Goal: Task Accomplishment & Management: Manage account settings

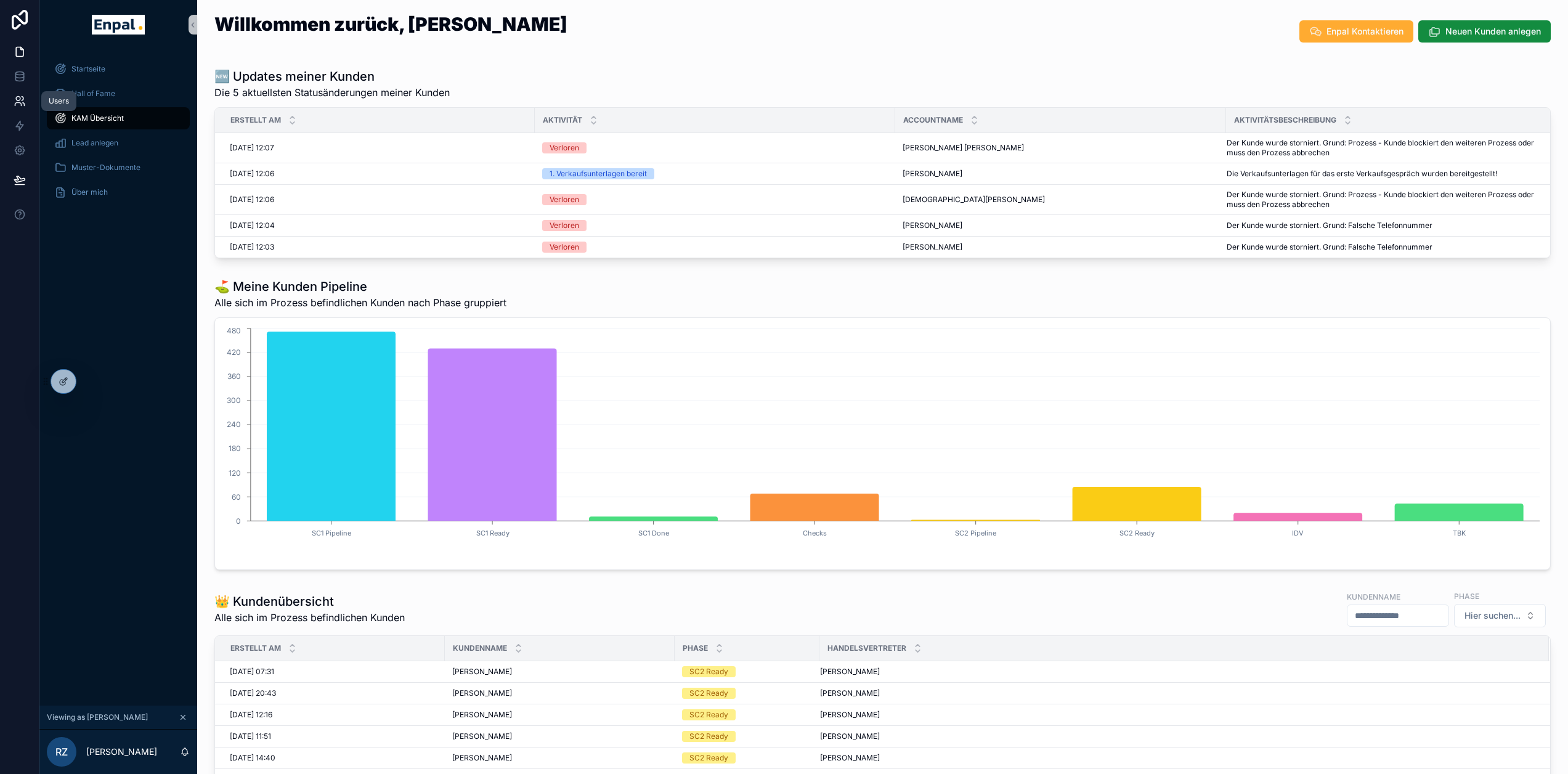
click at [17, 106] on icon at bounding box center [19, 101] width 13 height 13
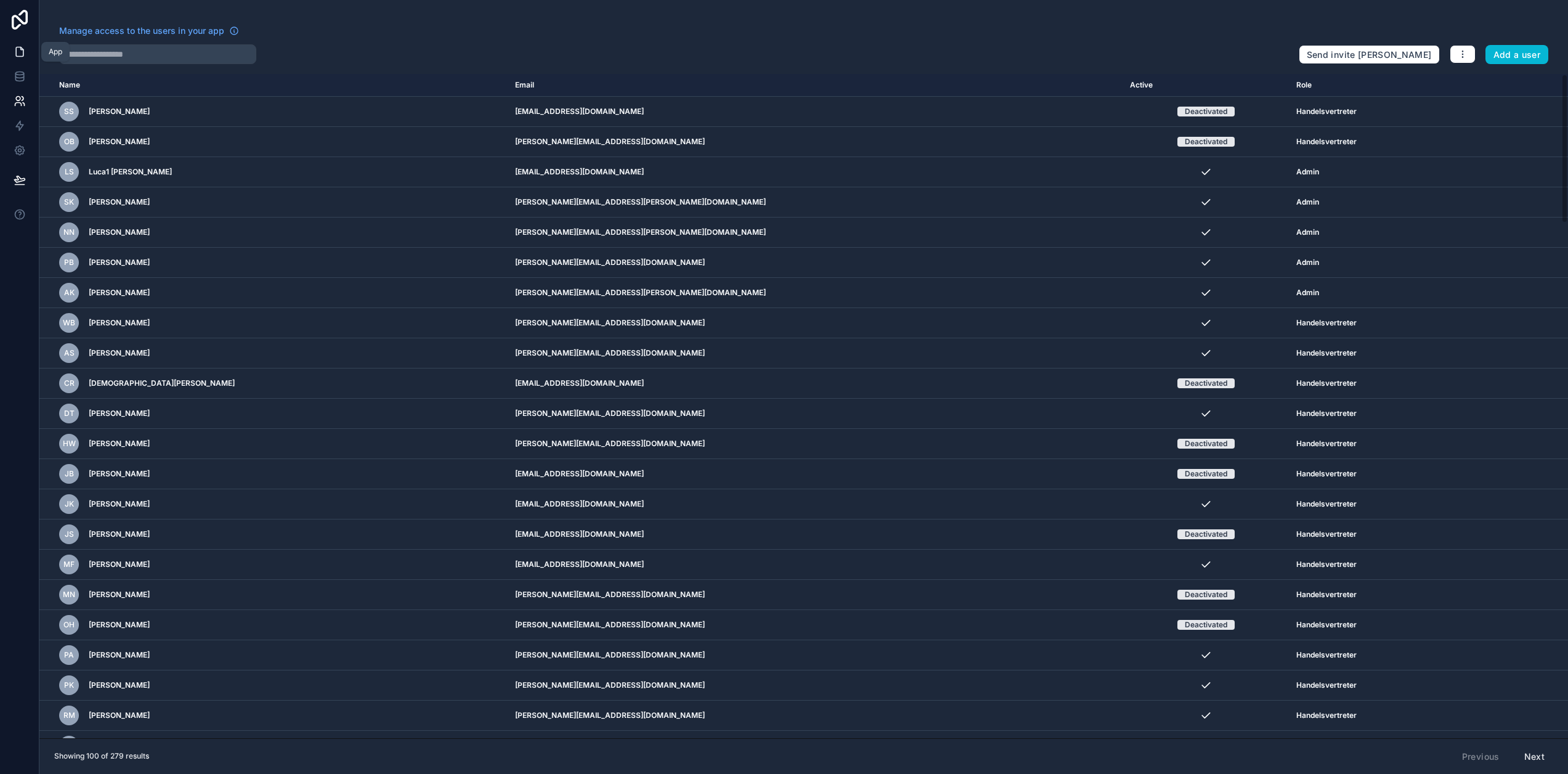
click at [23, 53] on icon at bounding box center [20, 52] width 7 height 9
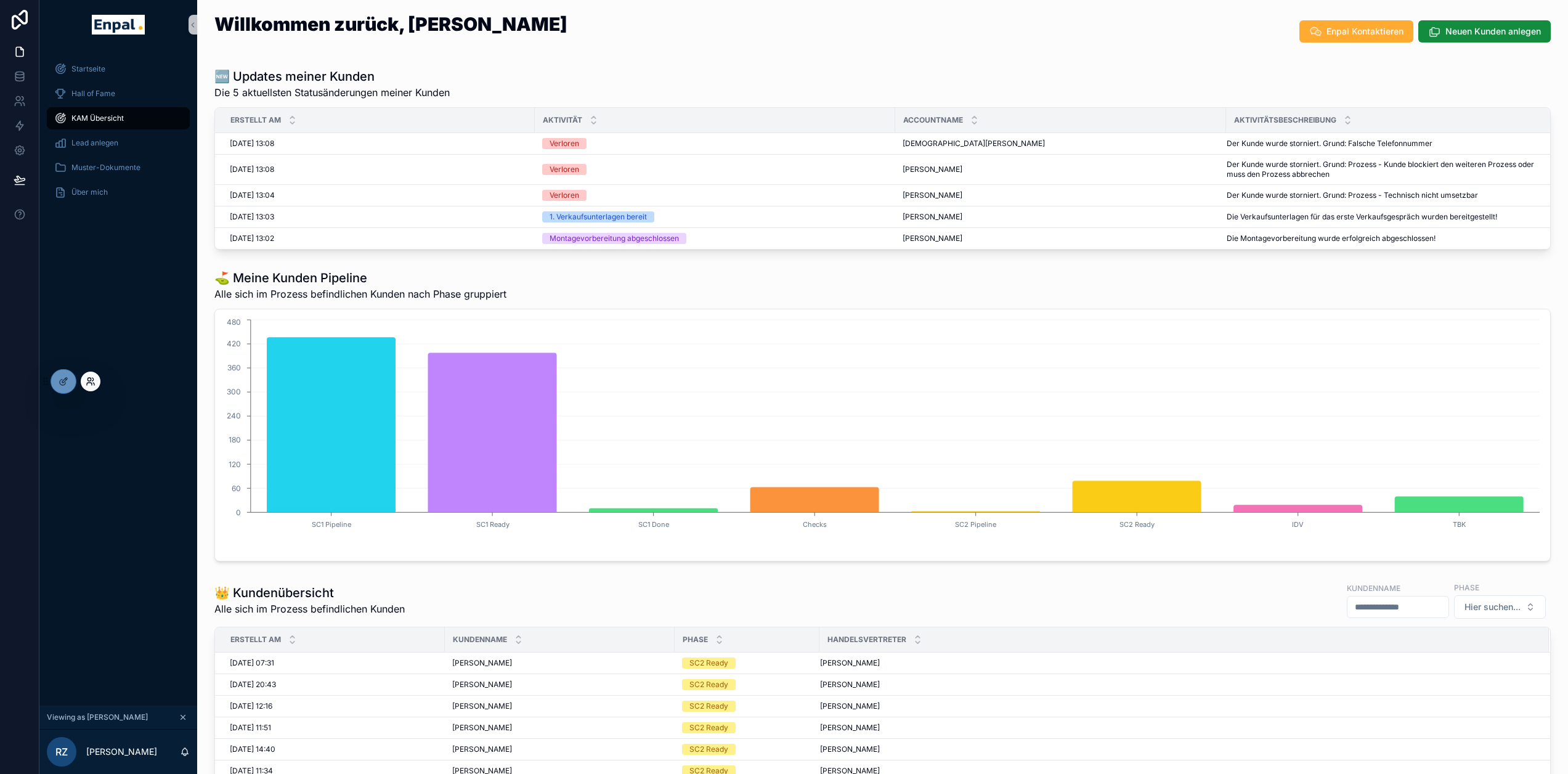
click at [93, 381] on icon at bounding box center [90, 381] width 10 height 10
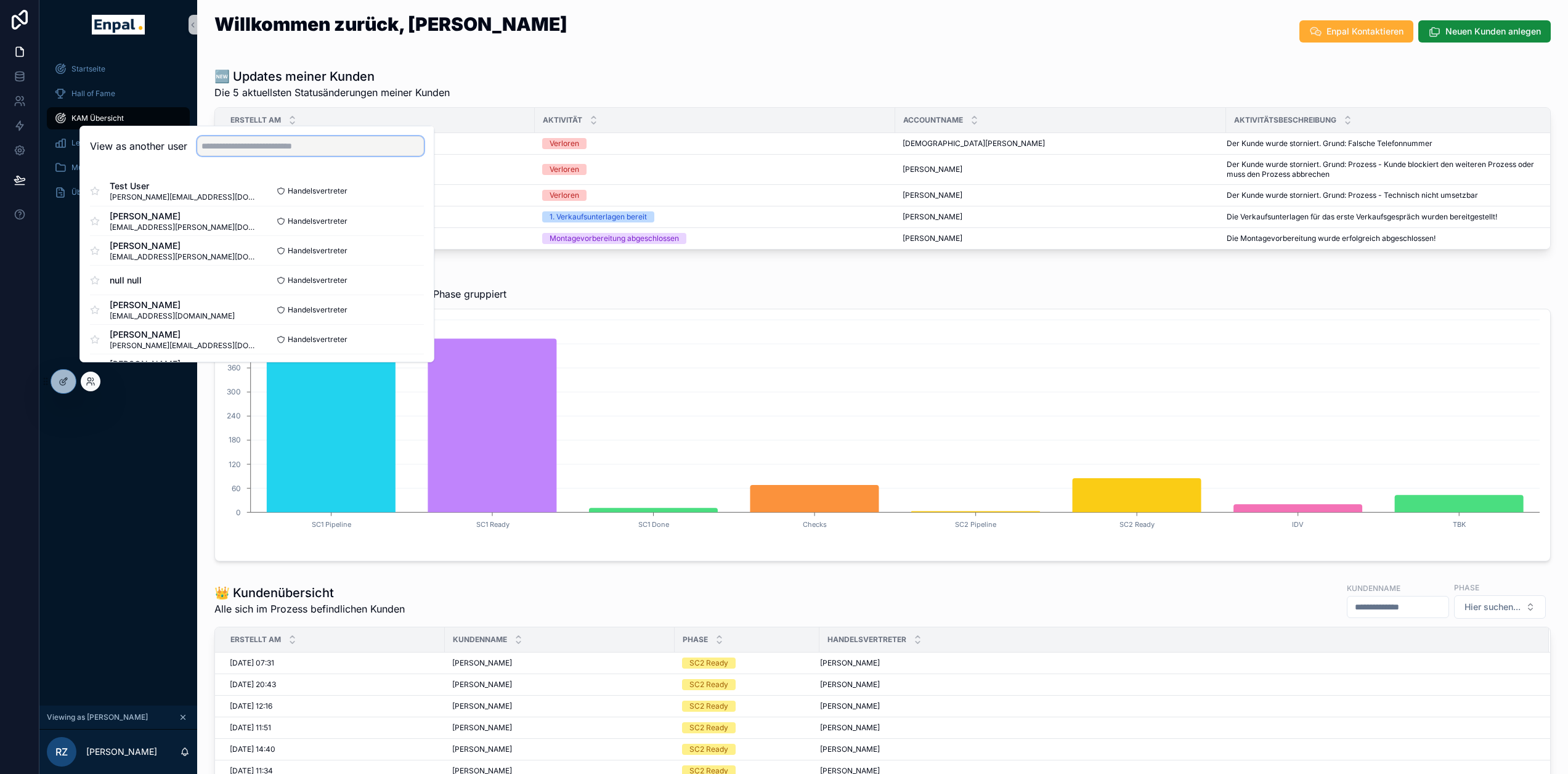
click at [225, 156] on input "text" at bounding box center [311, 146] width 227 height 20
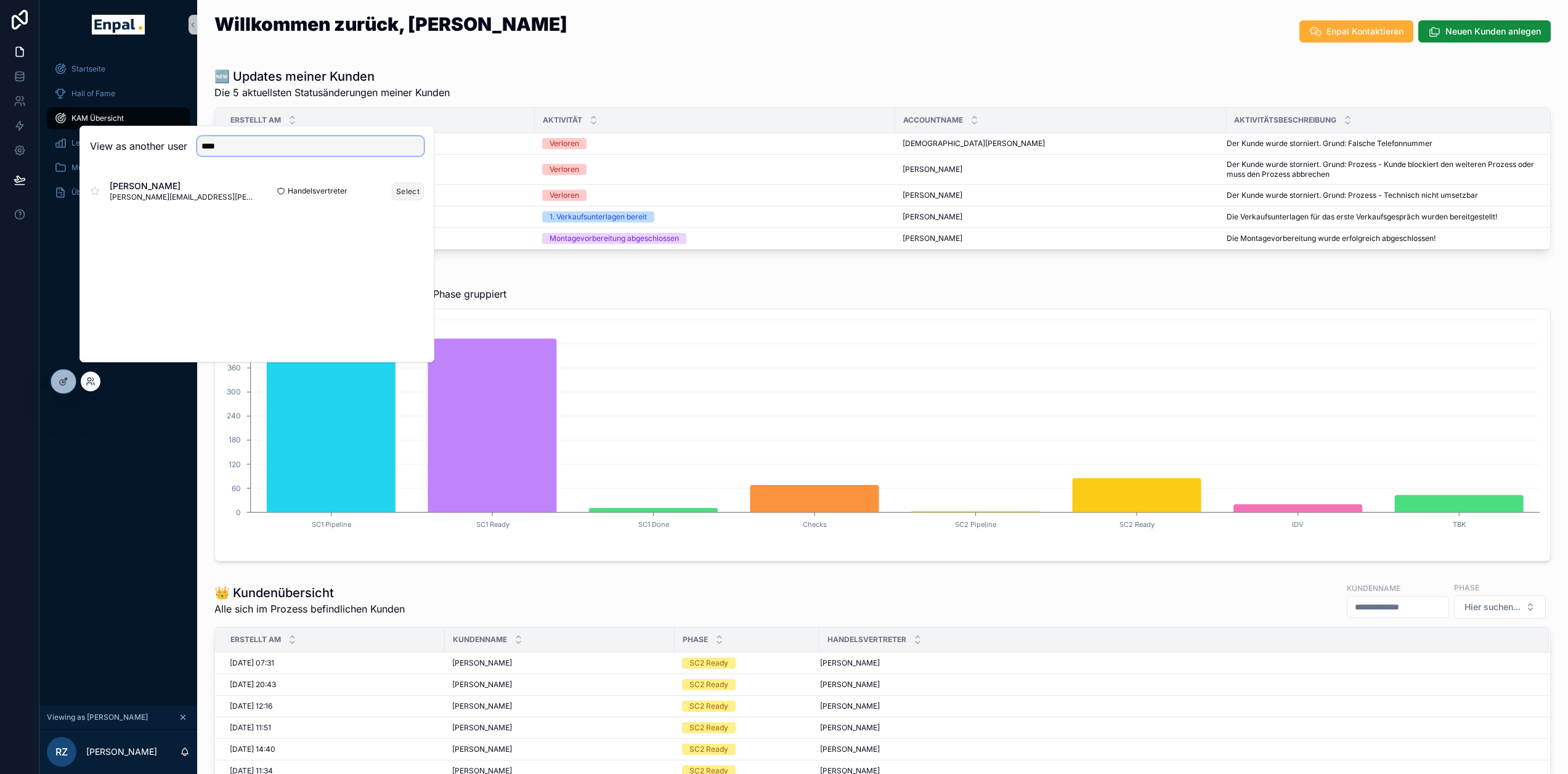
type input "****"
click at [406, 200] on button "Select" at bounding box center [408, 191] width 32 height 18
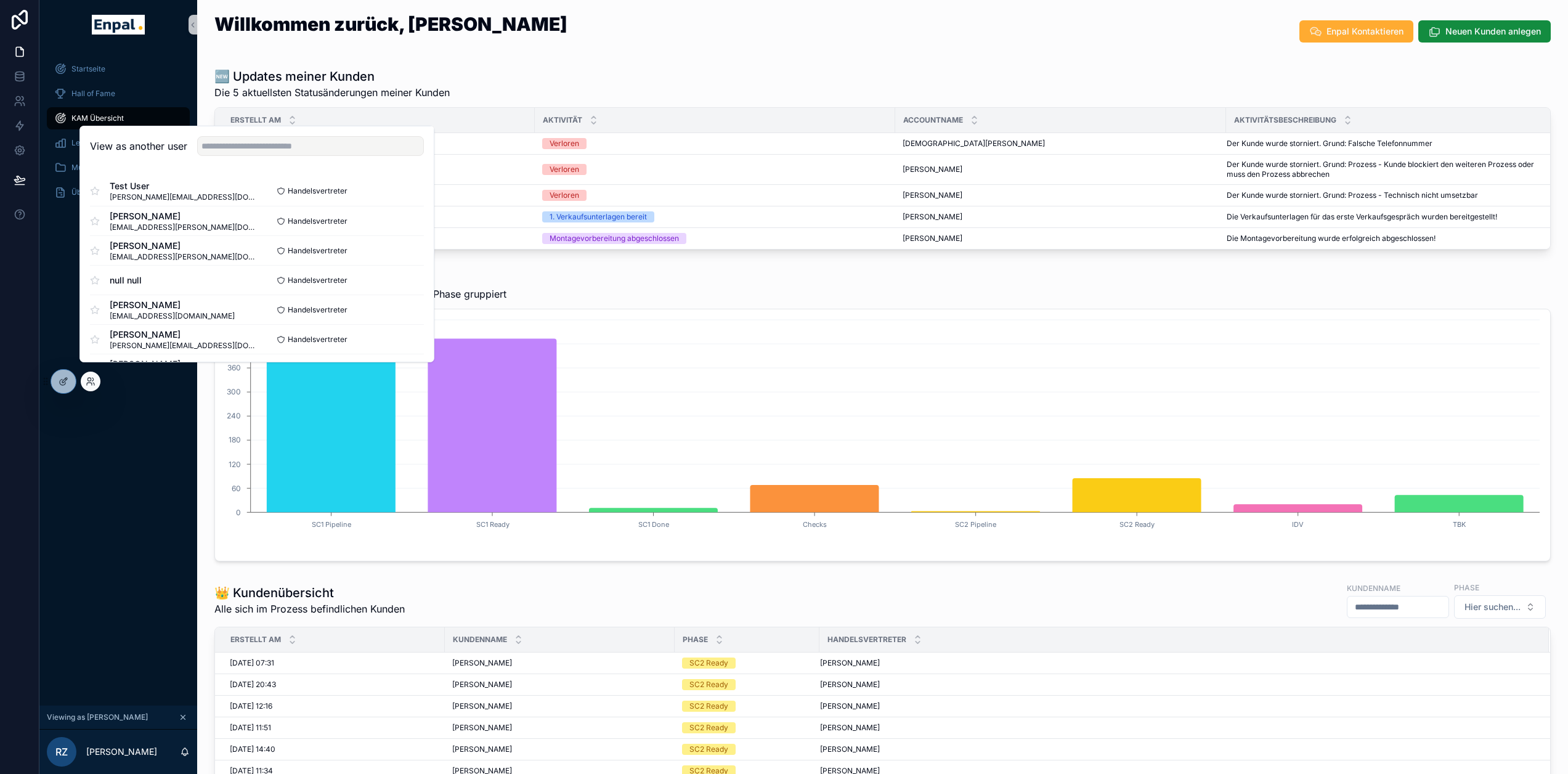
click at [141, 513] on div "Startseite Hall of Fame KAM Übersicht Lead anlegen Muster-Dokumente Über mich" at bounding box center [118, 377] width 158 height 656
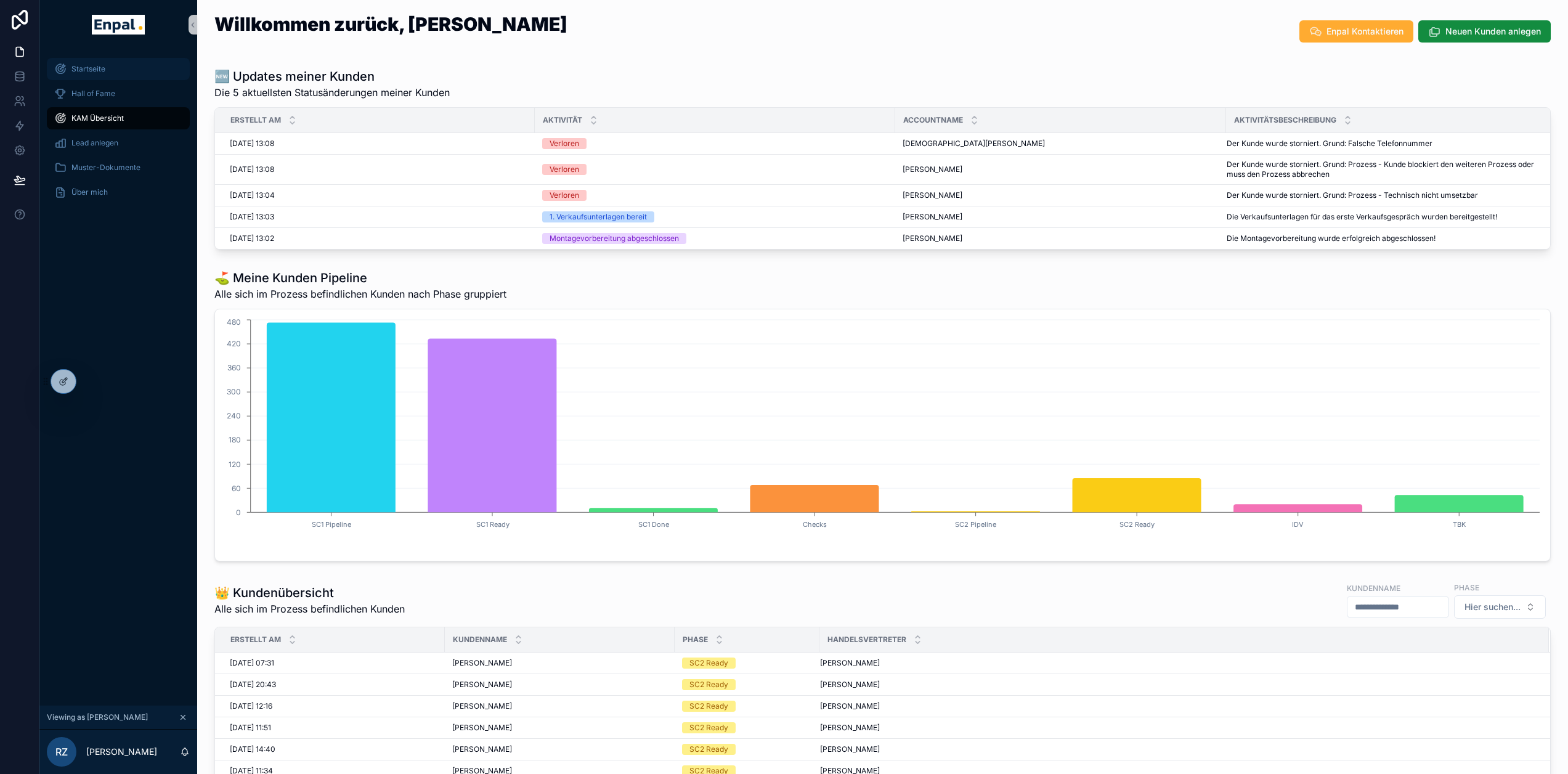
click at [105, 71] on div "Startseite" at bounding box center [118, 69] width 128 height 20
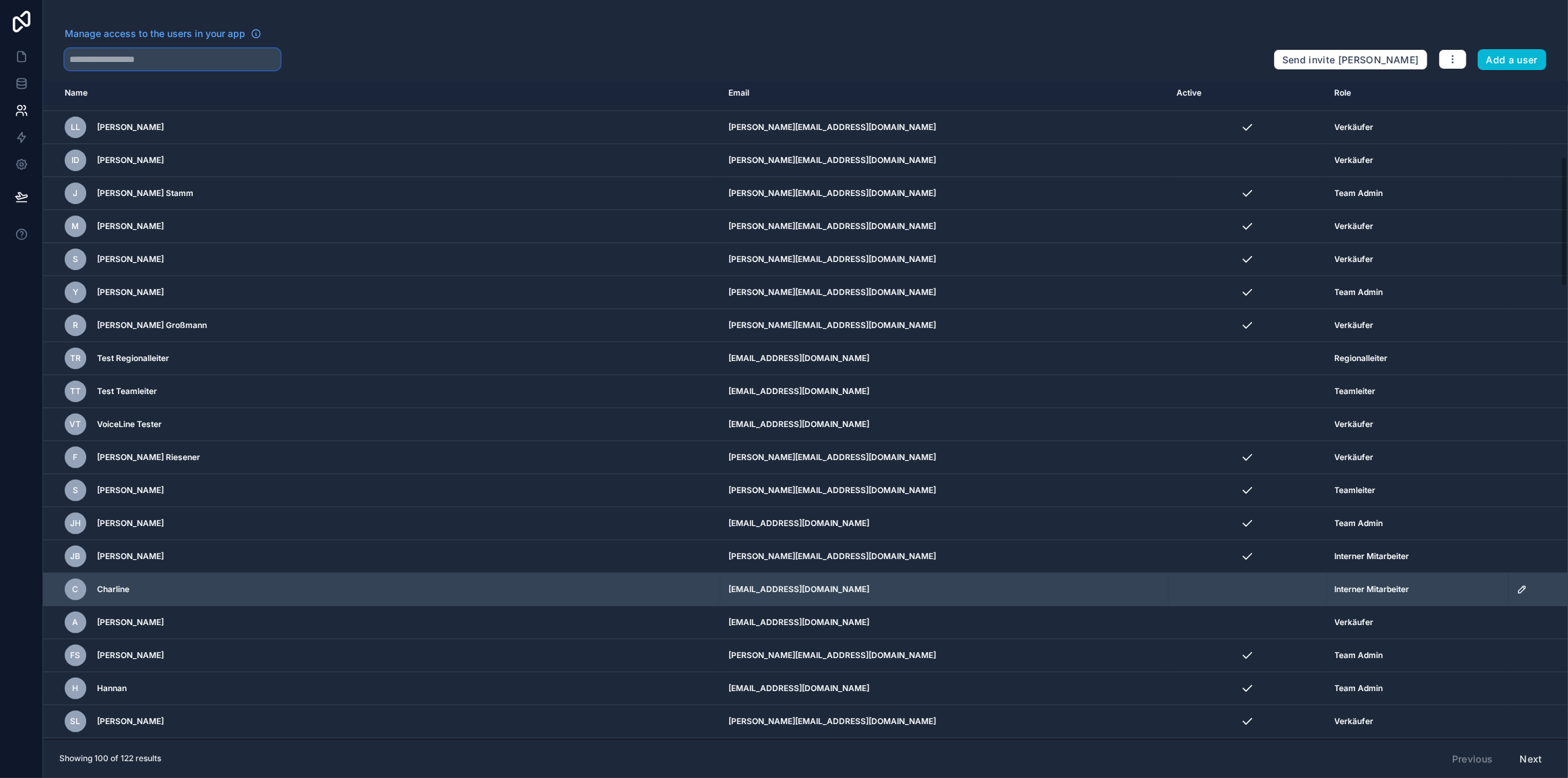
scroll to position [551, 0]
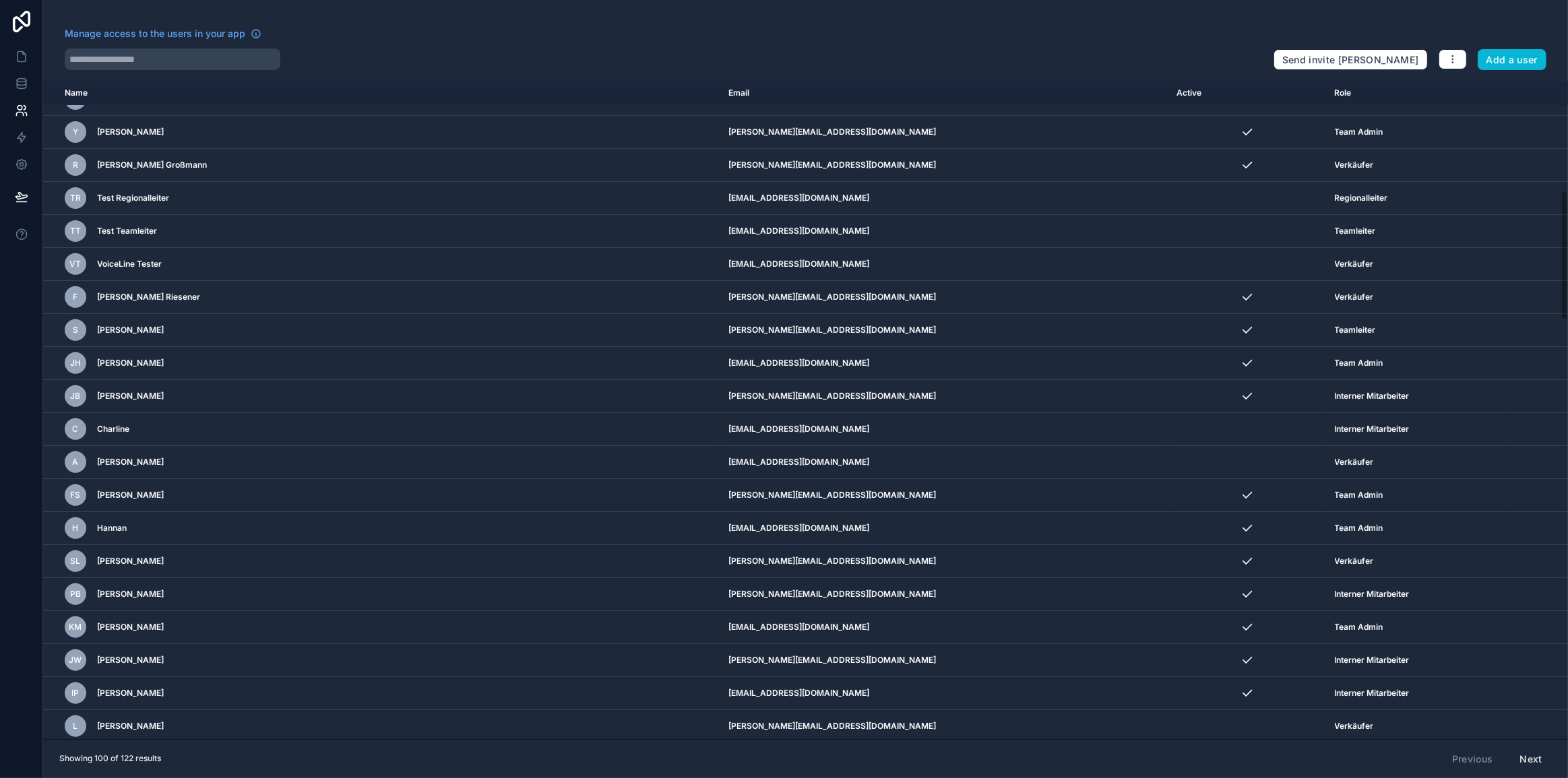
click at [1535, 756] on button "Next" at bounding box center [1531, 759] width 41 height 23
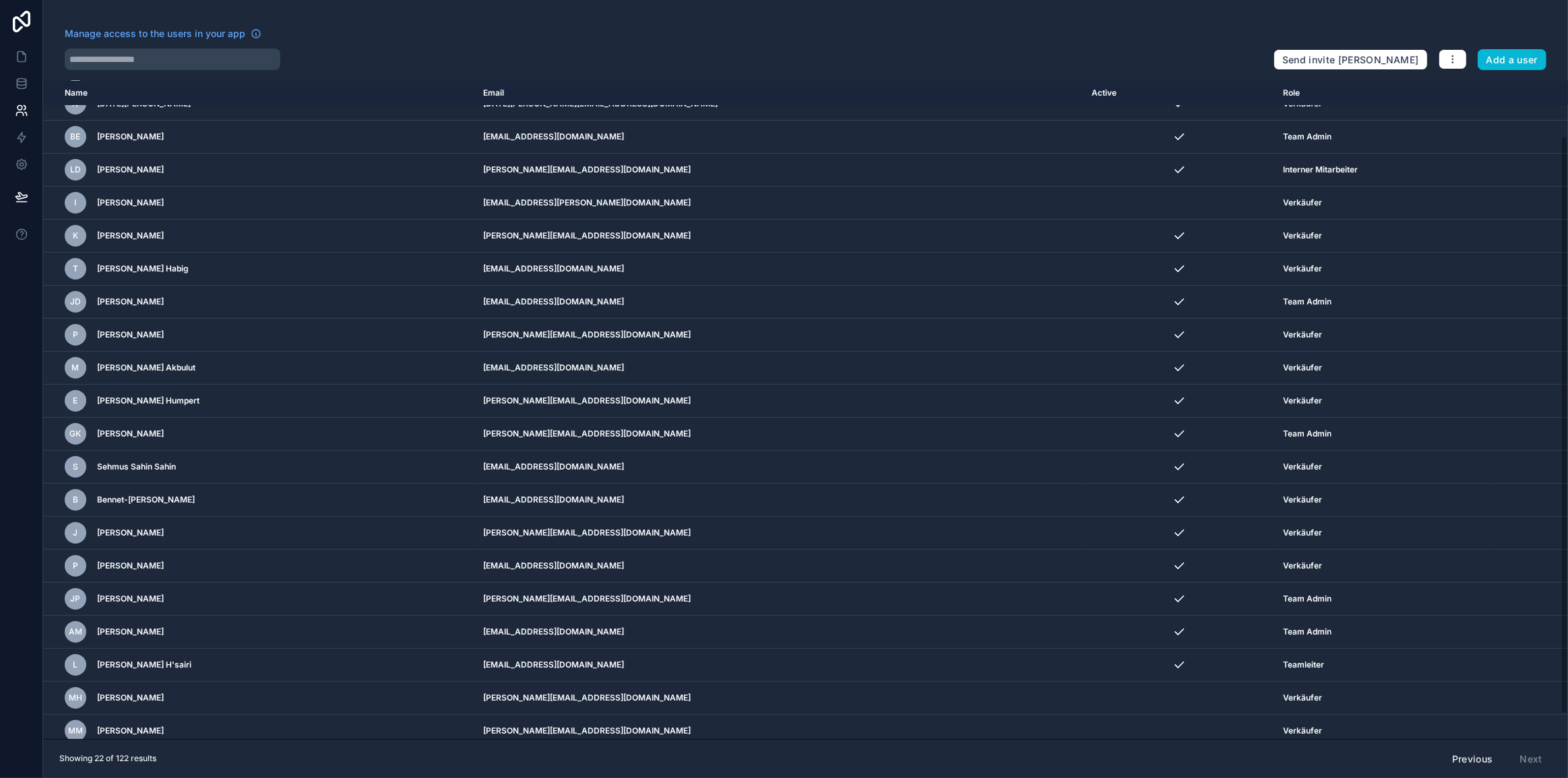
scroll to position [90, 0]
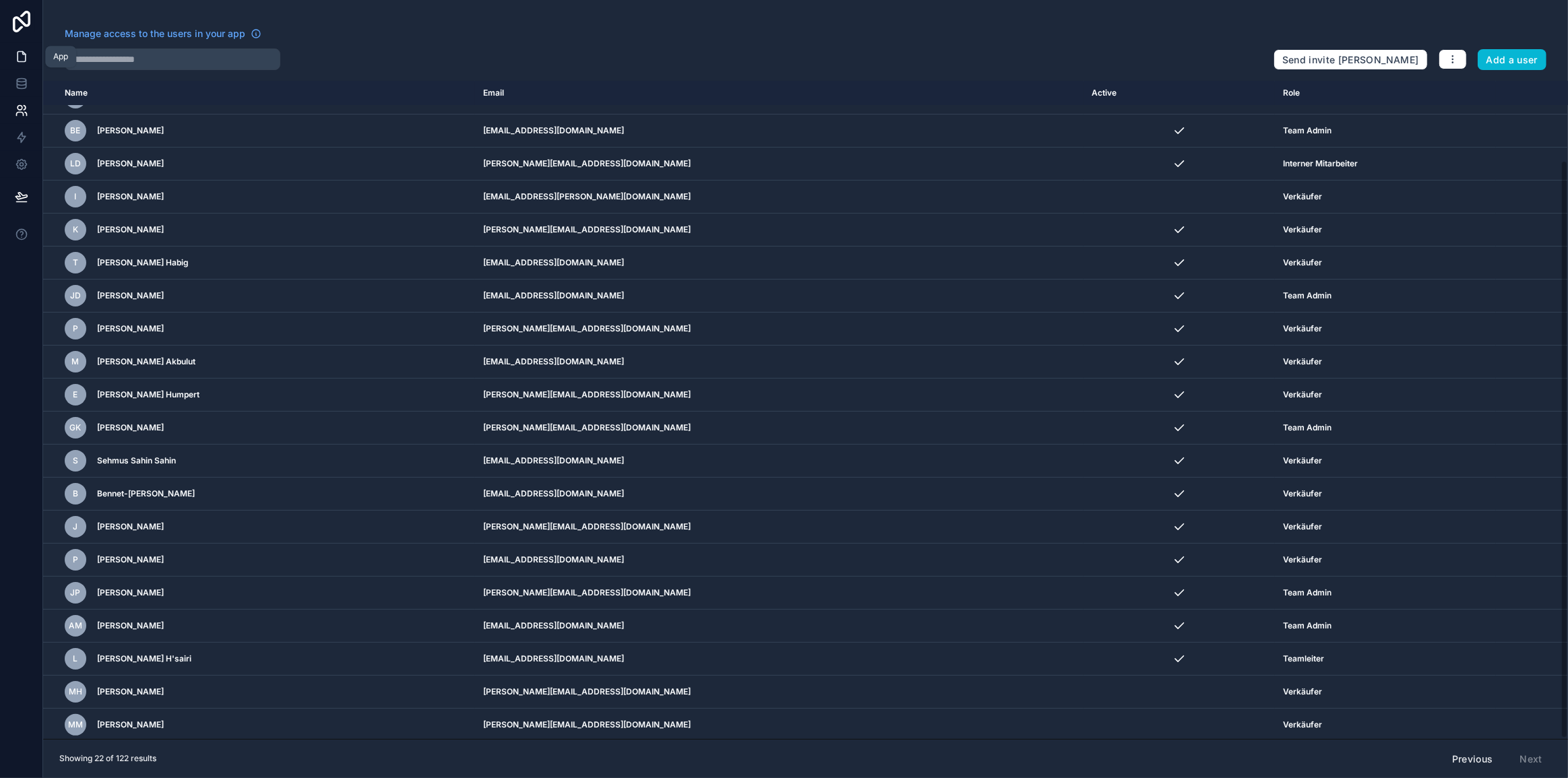
click at [18, 53] on icon at bounding box center [22, 57] width 8 height 10
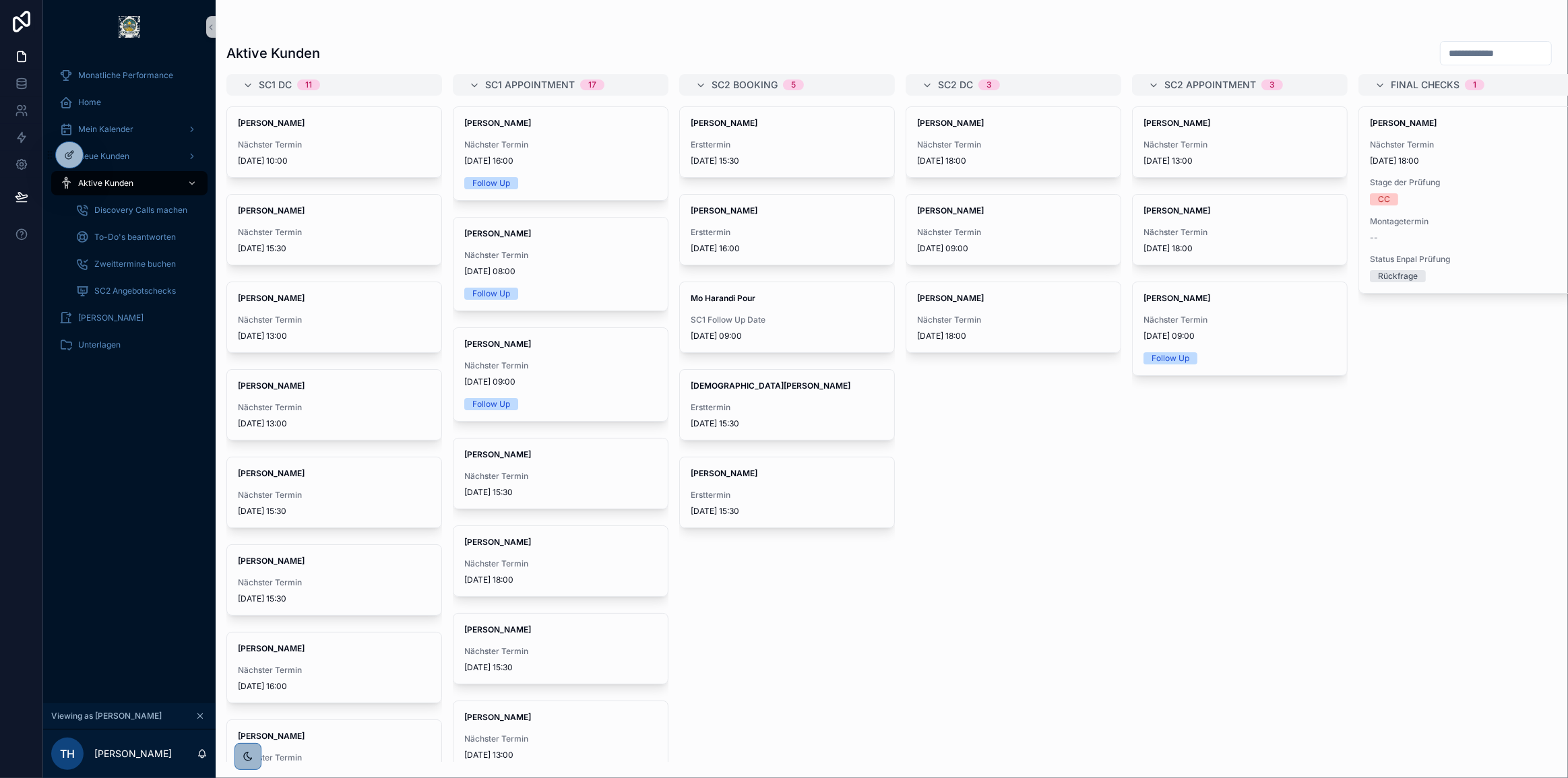
click at [198, 719] on icon "scrollable content" at bounding box center [200, 716] width 10 height 10
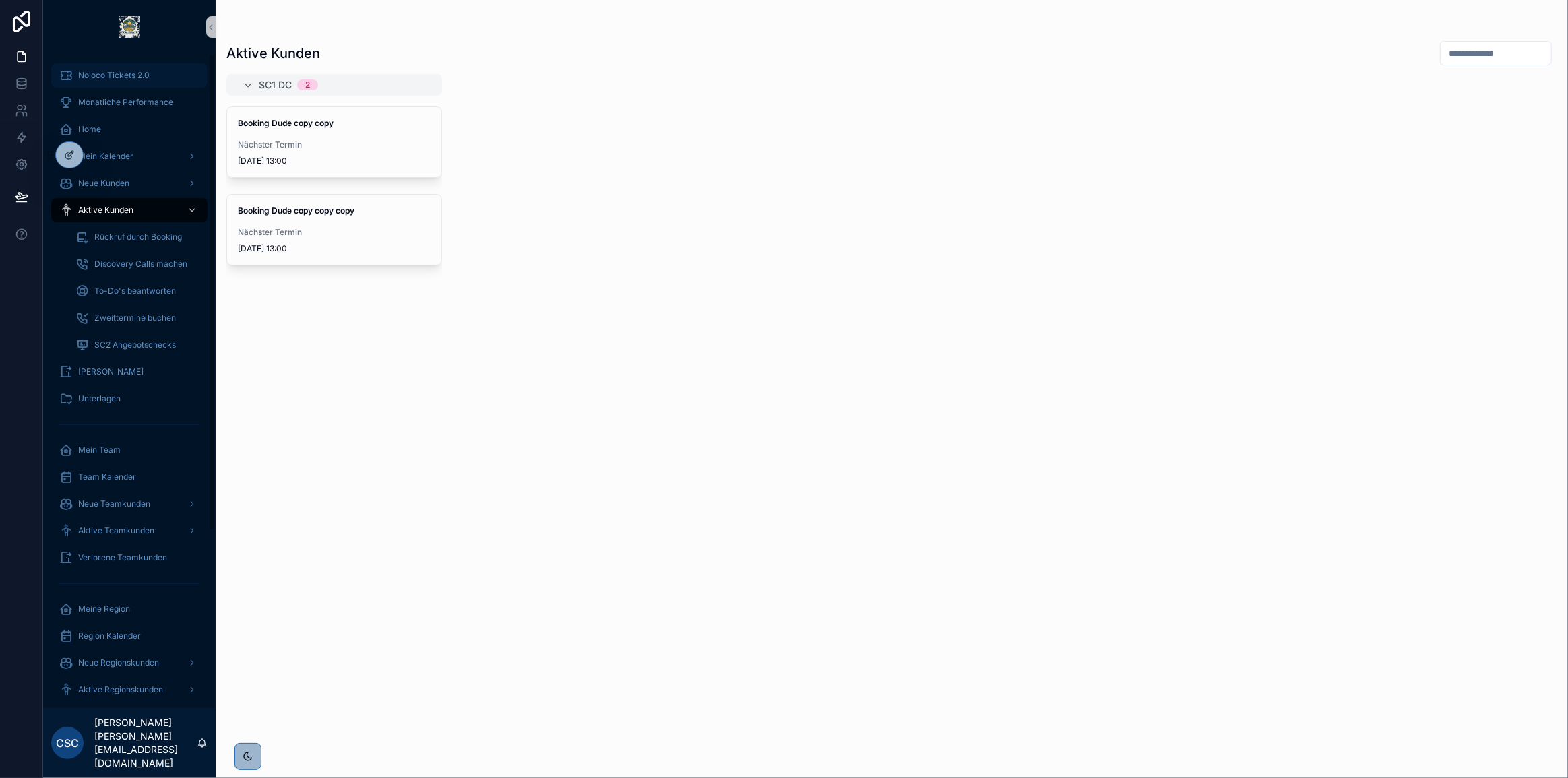
click at [152, 79] on div "Noloco Tickets 2.0" at bounding box center [129, 75] width 140 height 22
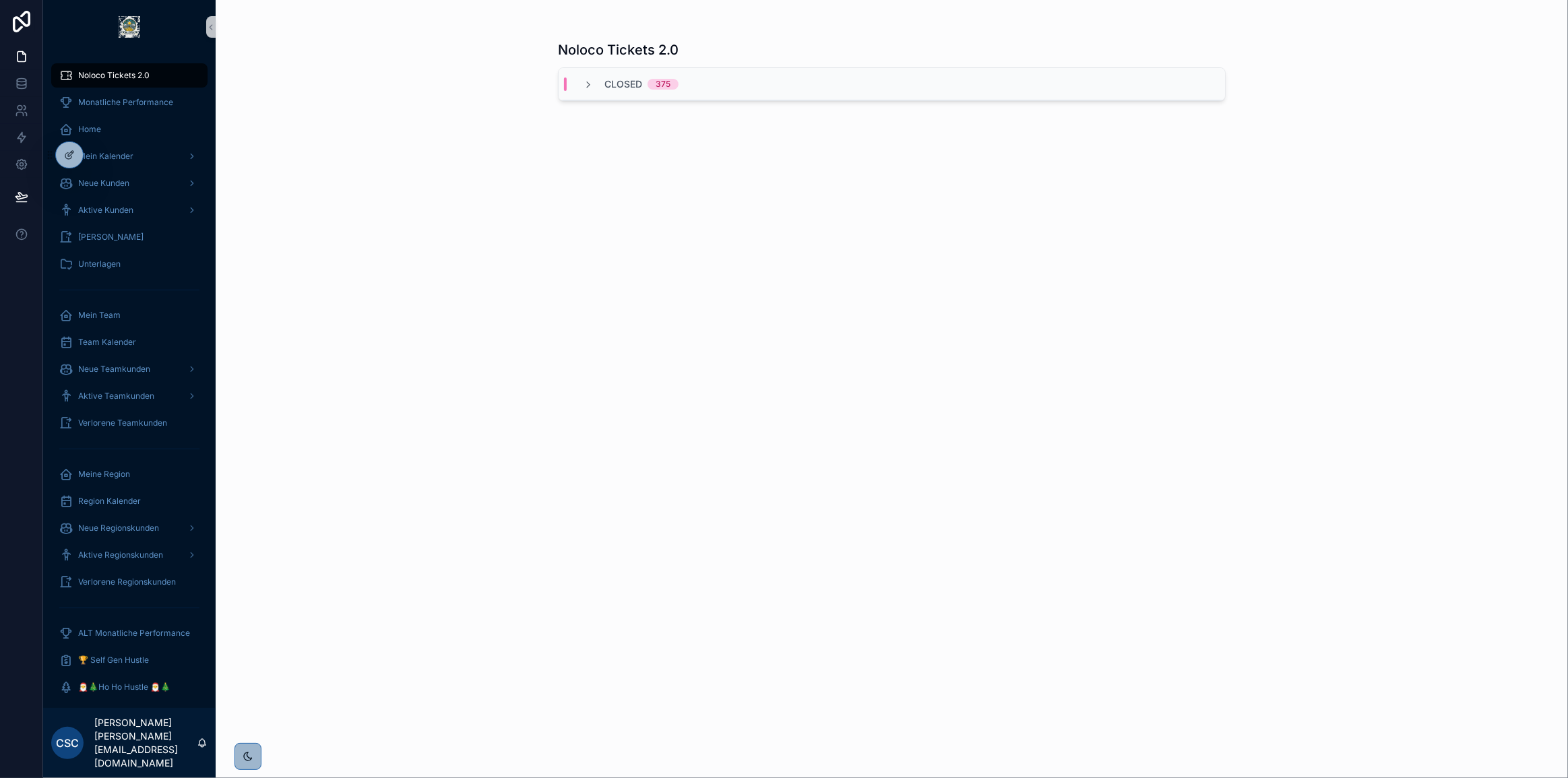
click at [686, 78] on div "Closed 375" at bounding box center [631, 84] width 128 height 14
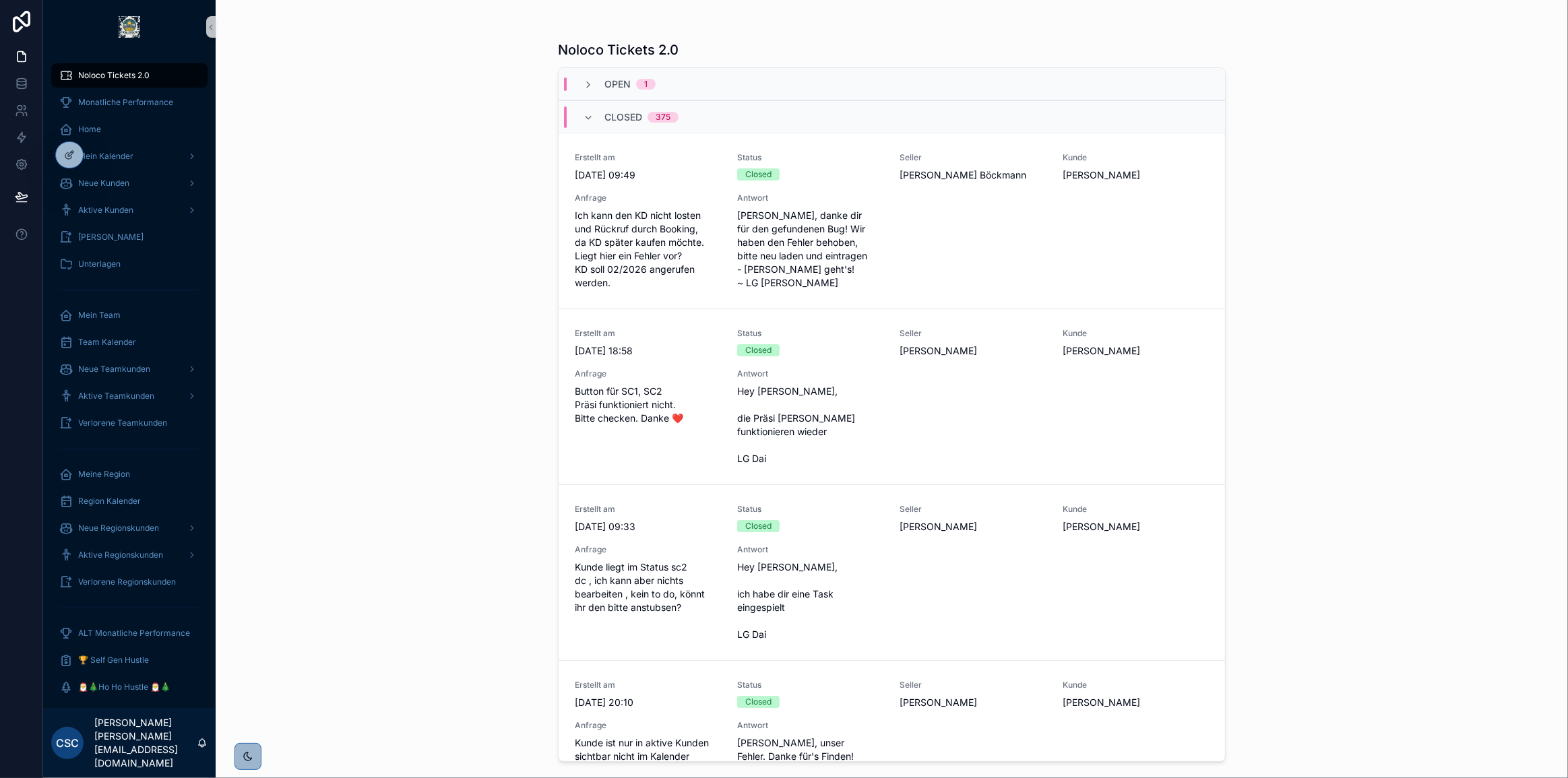
click at [596, 112] on div "Closed 375" at bounding box center [631, 117] width 96 height 22
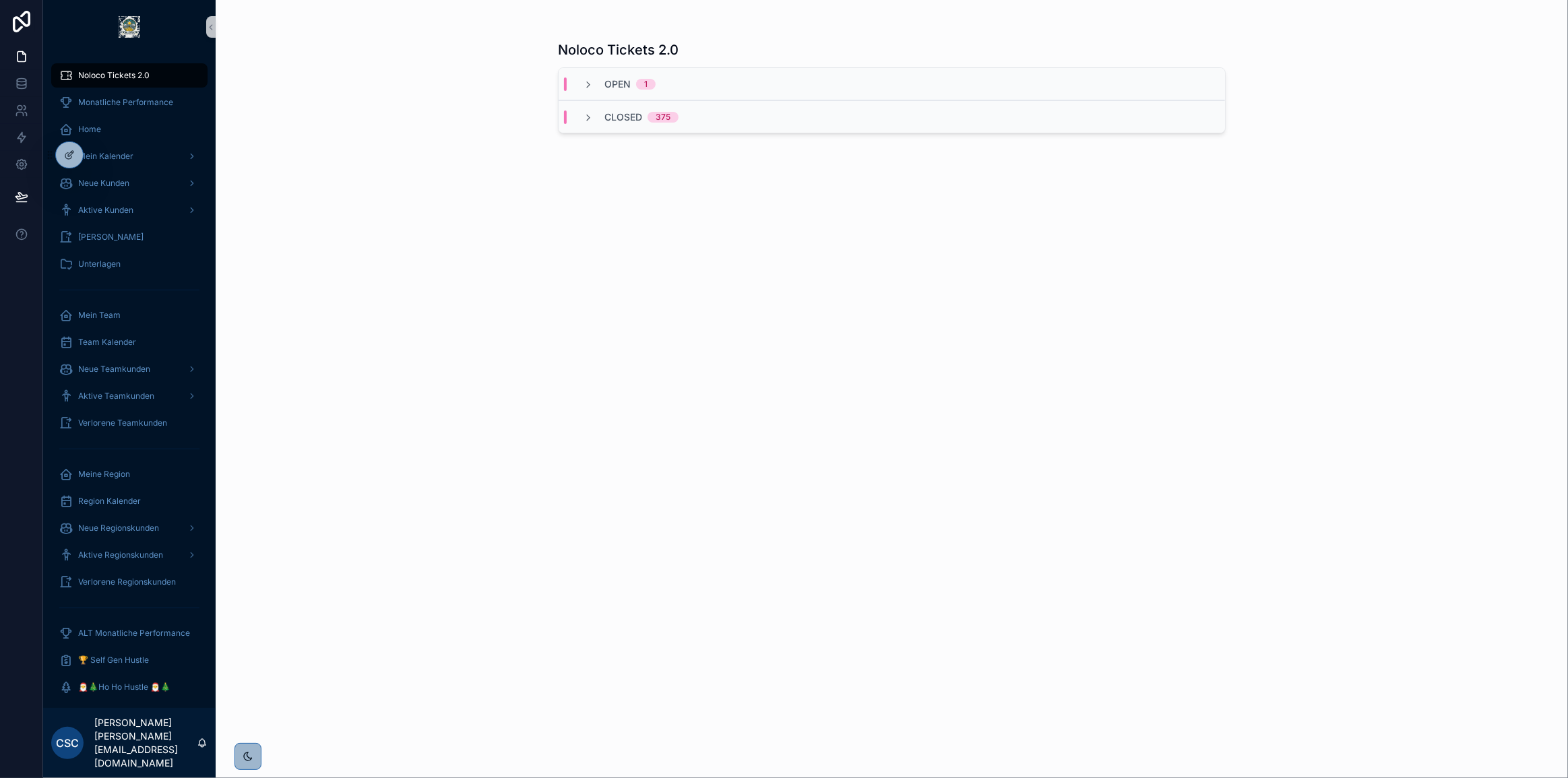
click at [653, 87] on span "1" at bounding box center [646, 83] width 19 height 11
click at [802, 353] on div "Noloco Tickets 2.0 Open 1 Erstellt am 28.8.2025 11:54 Status Open Seller Riccar…" at bounding box center [892, 397] width 668 height 729
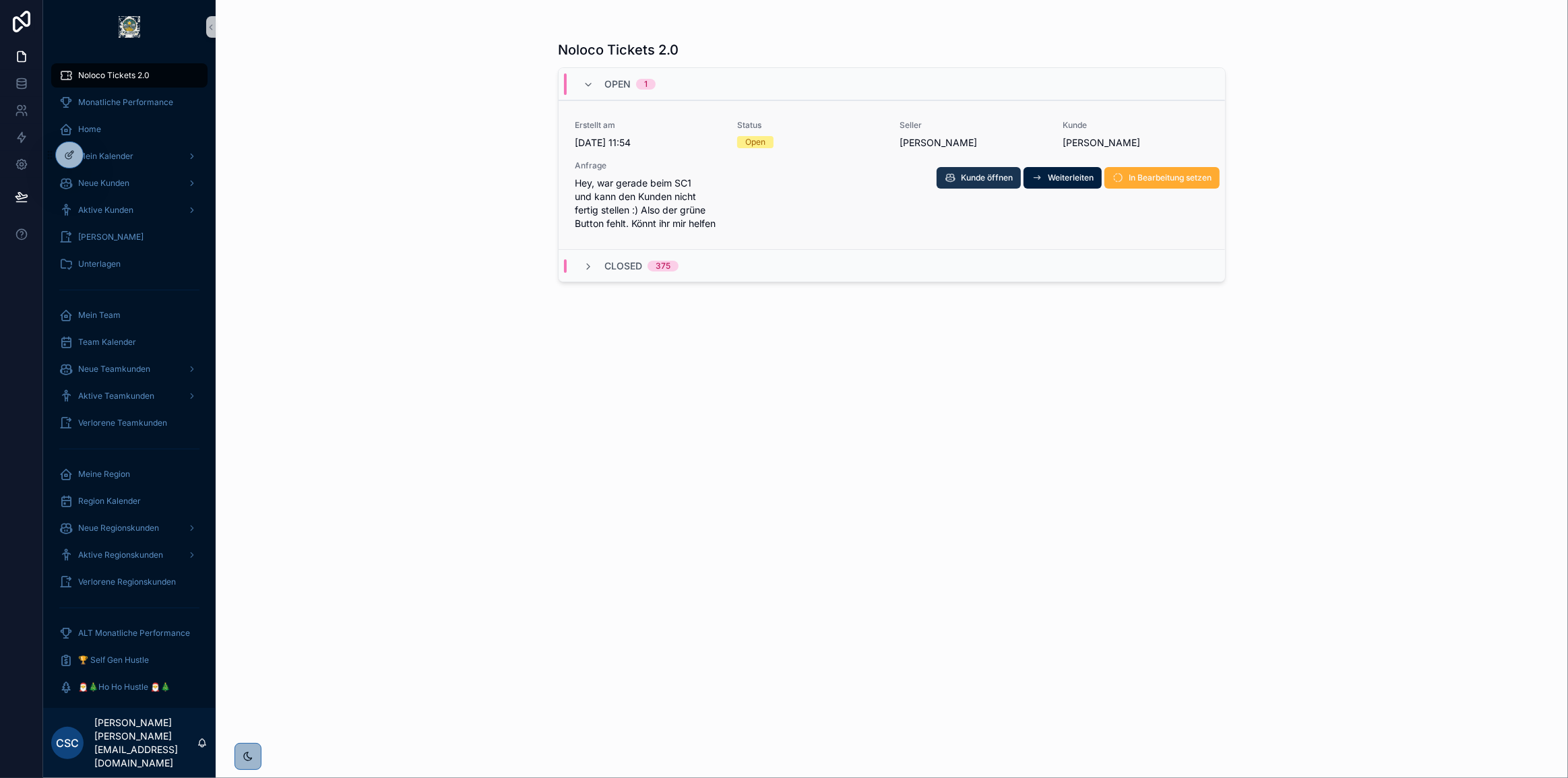
click at [987, 177] on span "Kunde öffnen" at bounding box center [987, 177] width 52 height 11
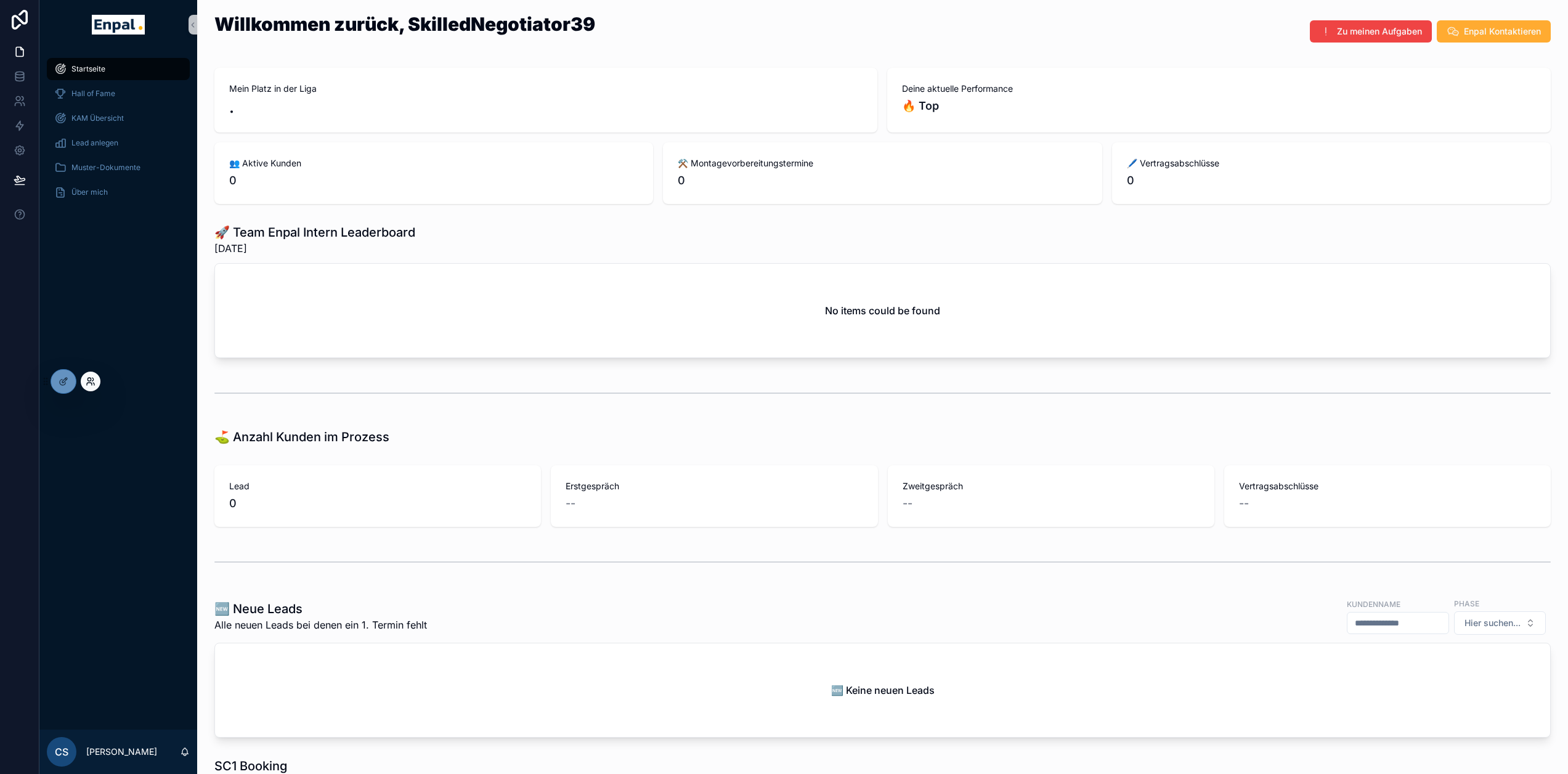
click at [89, 381] on icon at bounding box center [89, 379] width 3 height 3
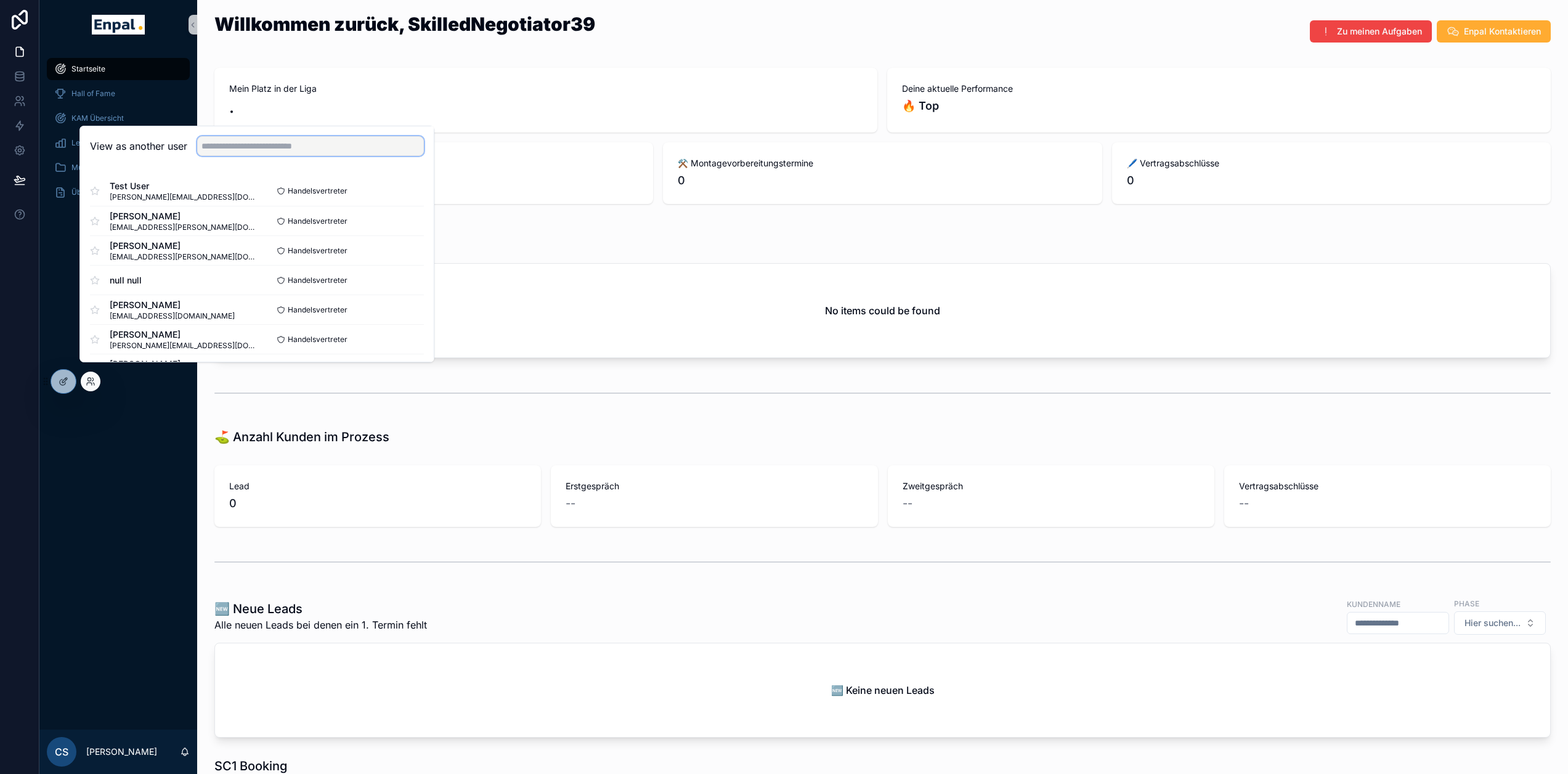
click at [216, 156] on input "text" at bounding box center [311, 146] width 227 height 20
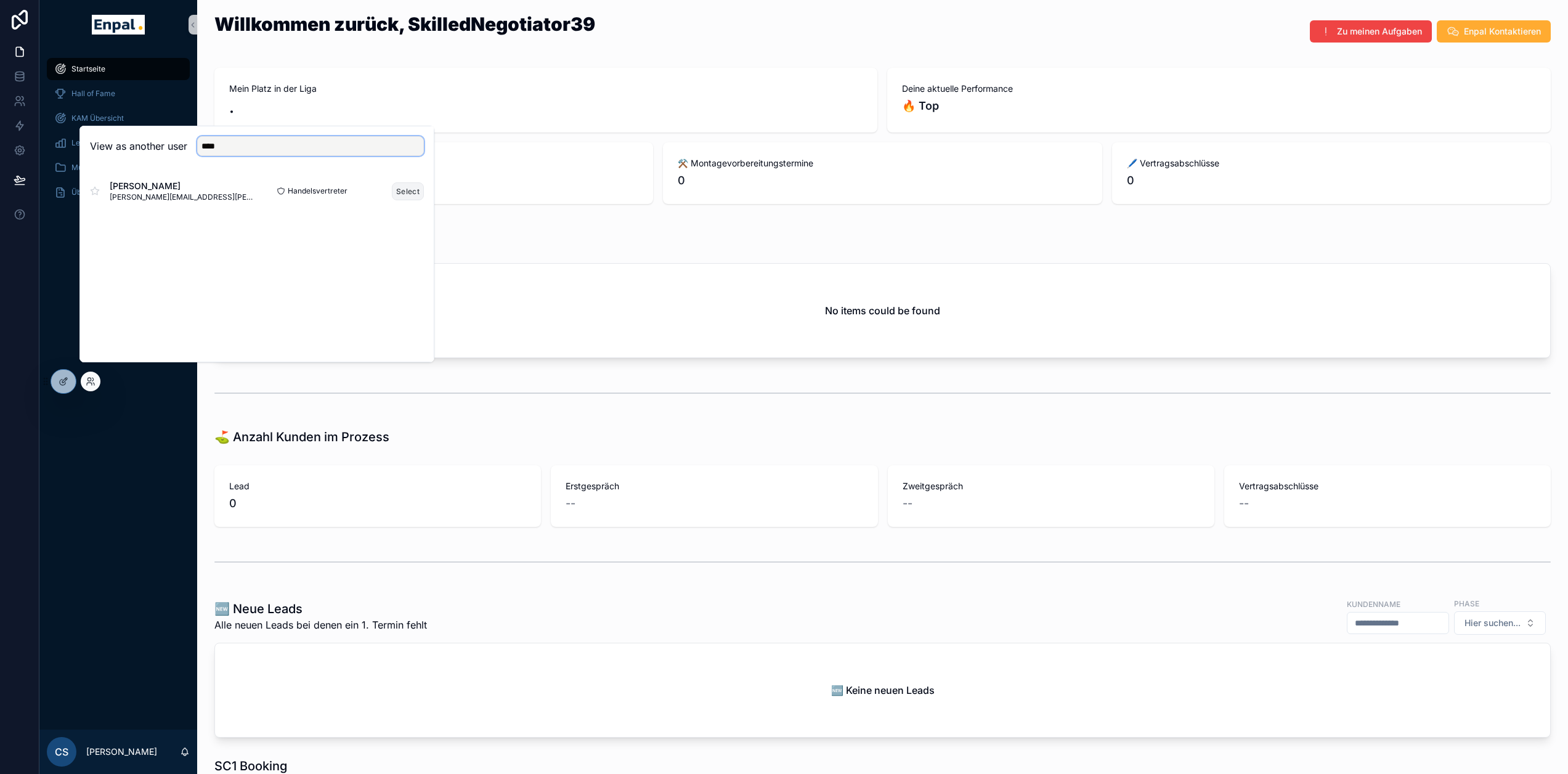
type input "****"
click at [394, 200] on button "Select" at bounding box center [408, 191] width 32 height 18
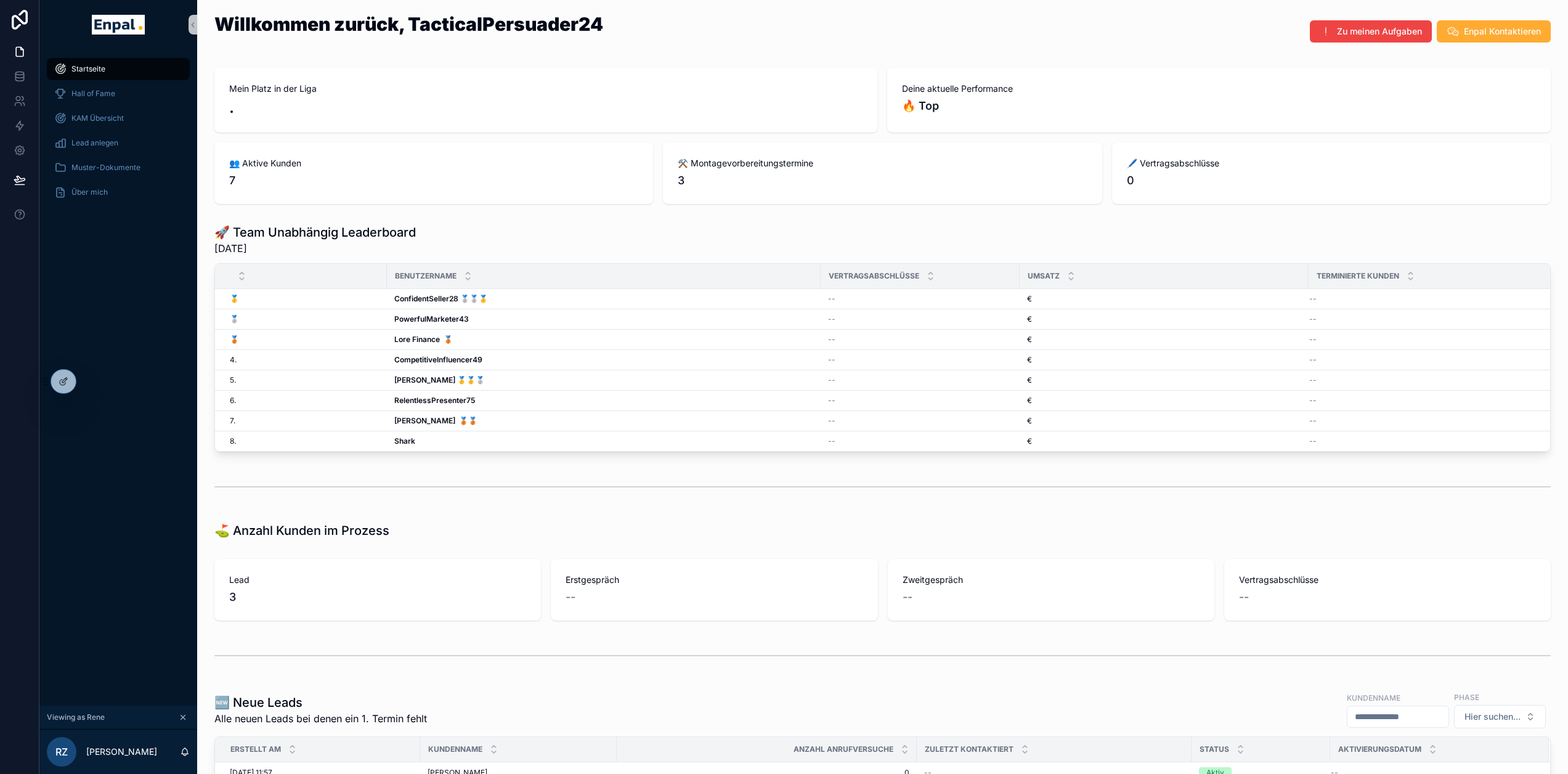
drag, startPoint x: 181, startPoint y: 724, endPoint x: 181, endPoint y: 704, distance: 20.0
click at [181, 721] on icon "scrollable content" at bounding box center [183, 718] width 9 height 9
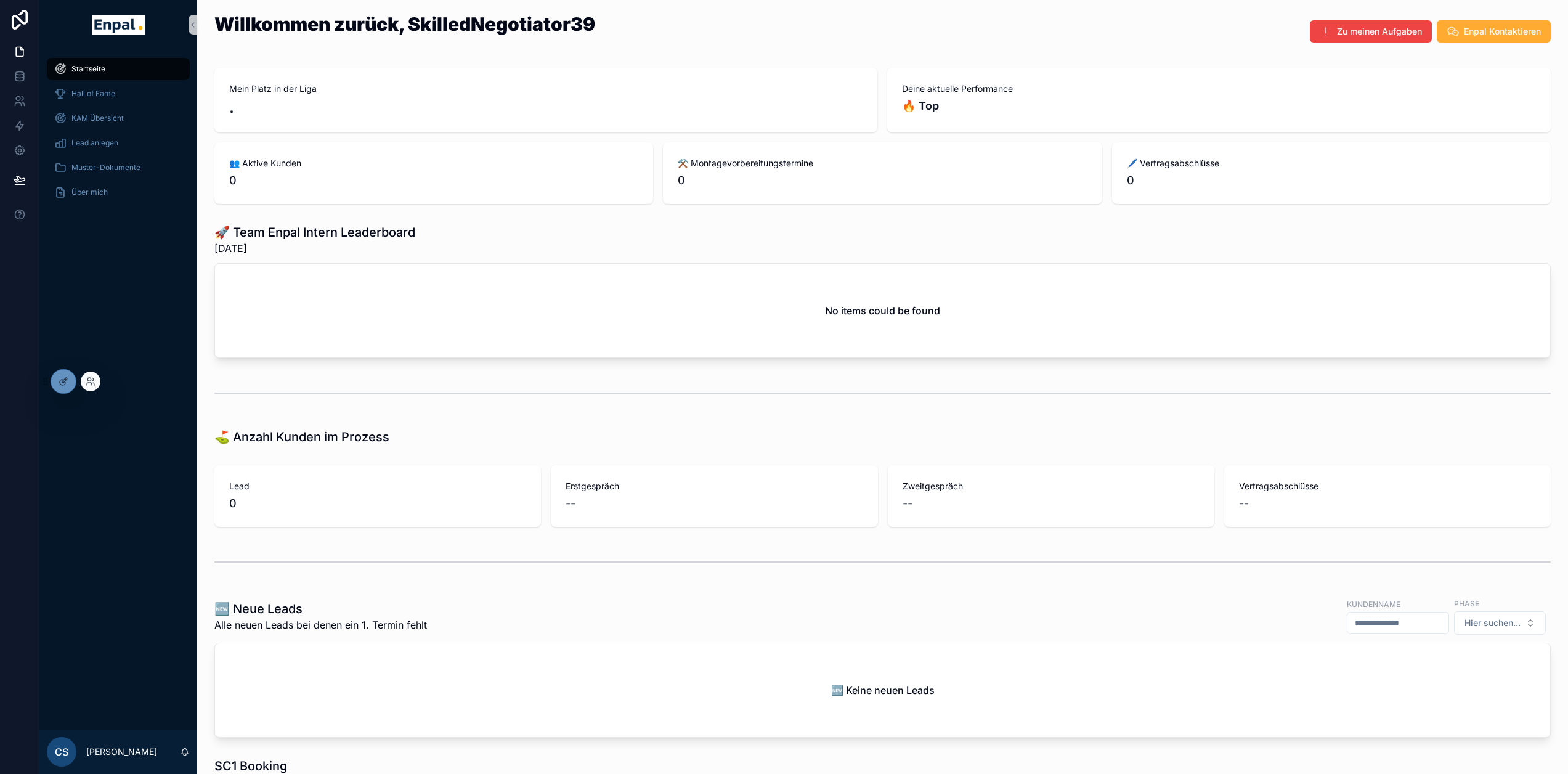
click at [98, 383] on div at bounding box center [90, 381] width 20 height 20
click at [93, 382] on icon at bounding box center [90, 381] width 10 height 10
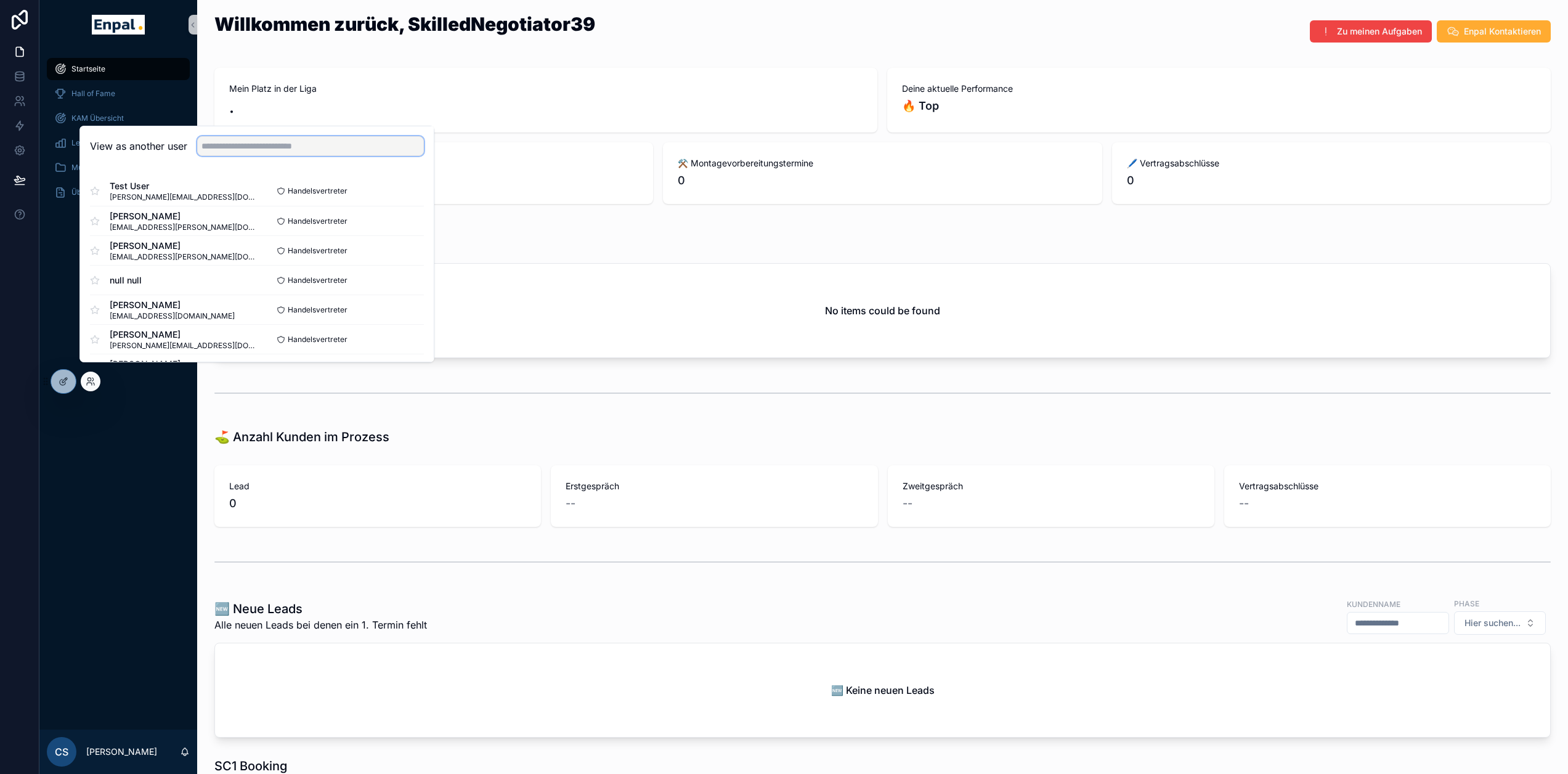
click at [245, 150] on input "text" at bounding box center [311, 146] width 227 height 20
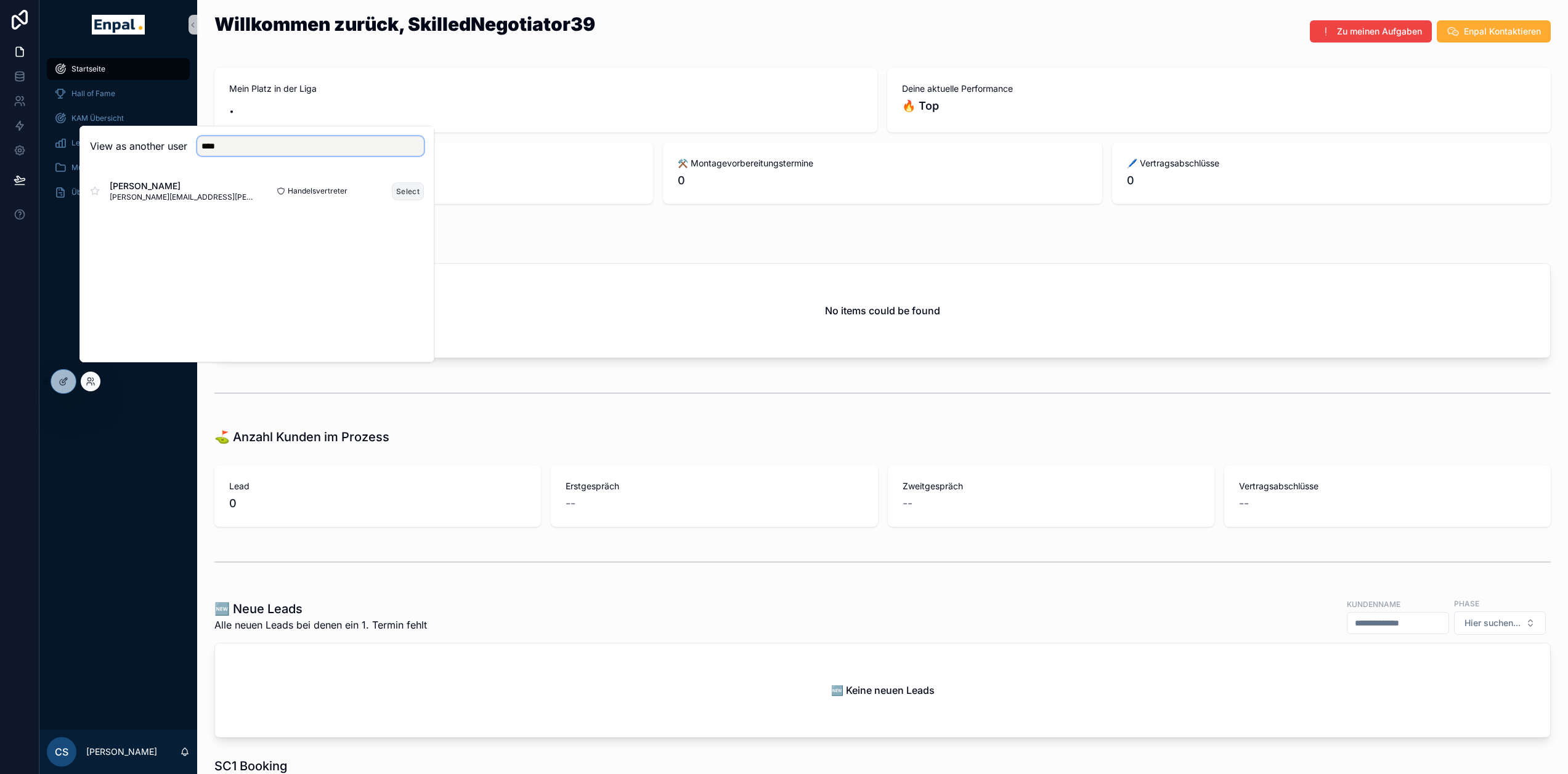
type input "****"
click at [411, 199] on button "Select" at bounding box center [408, 191] width 32 height 18
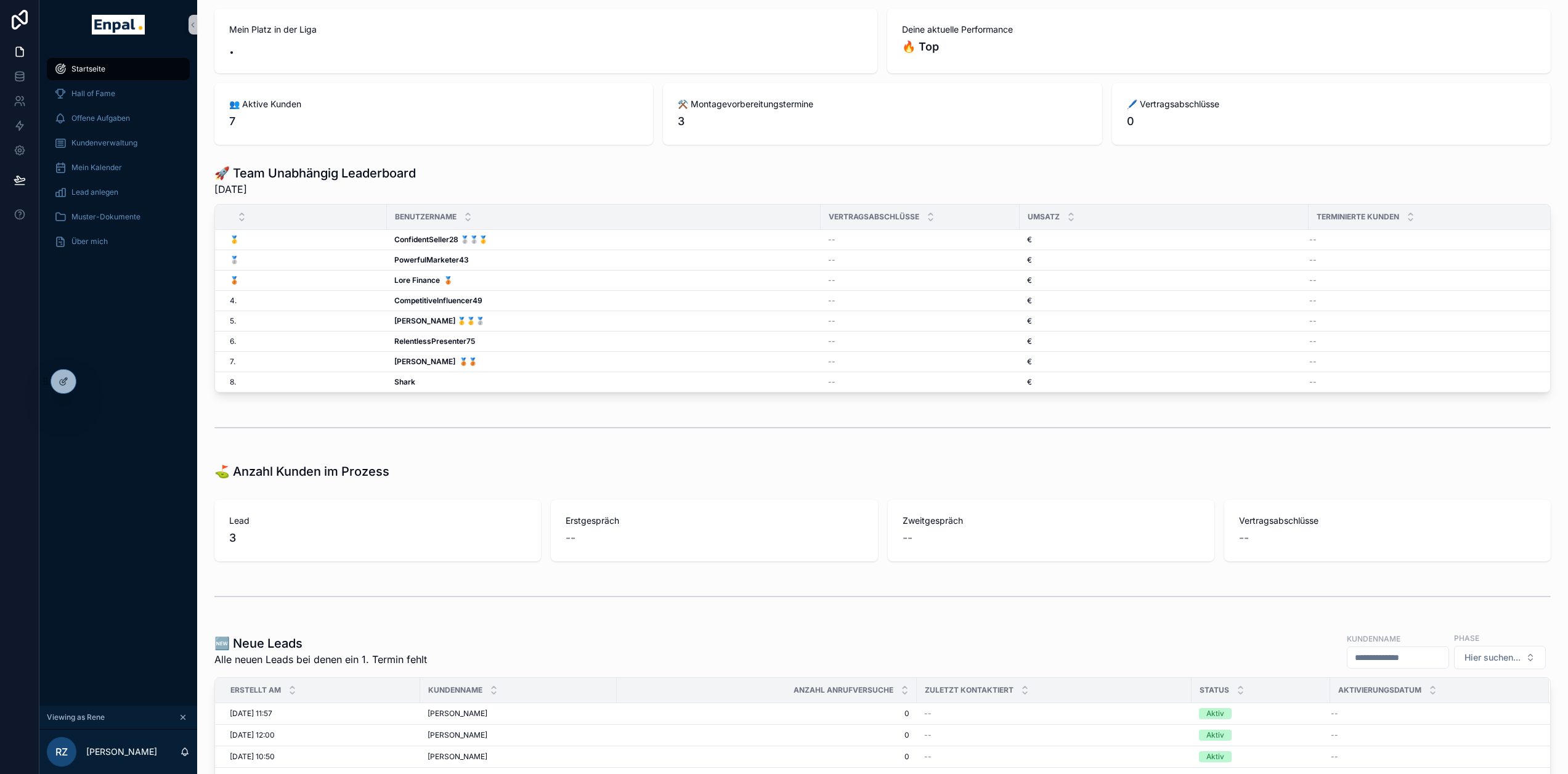
scroll to position [246, 0]
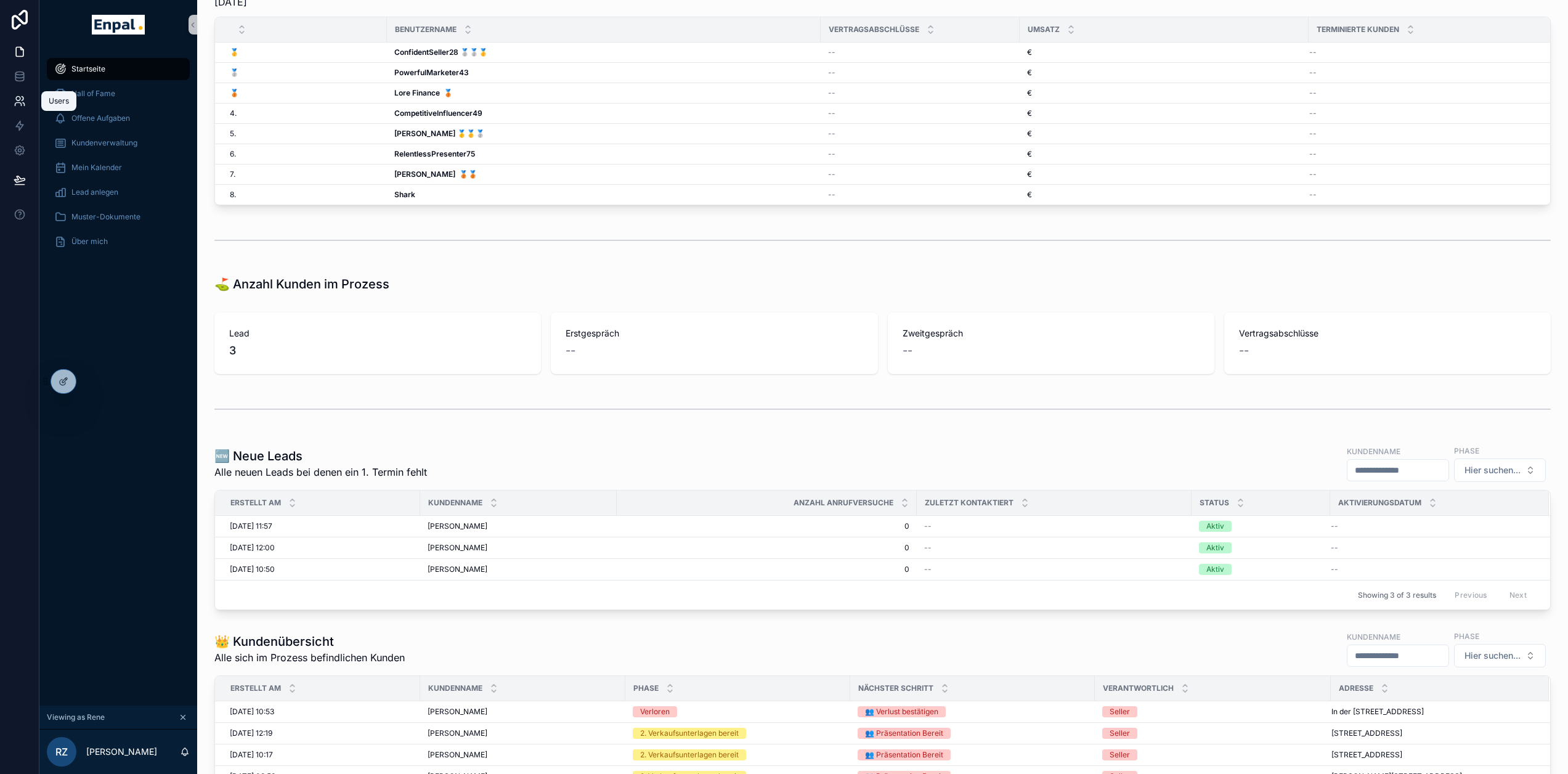
click at [20, 102] on icon at bounding box center [19, 101] width 13 height 13
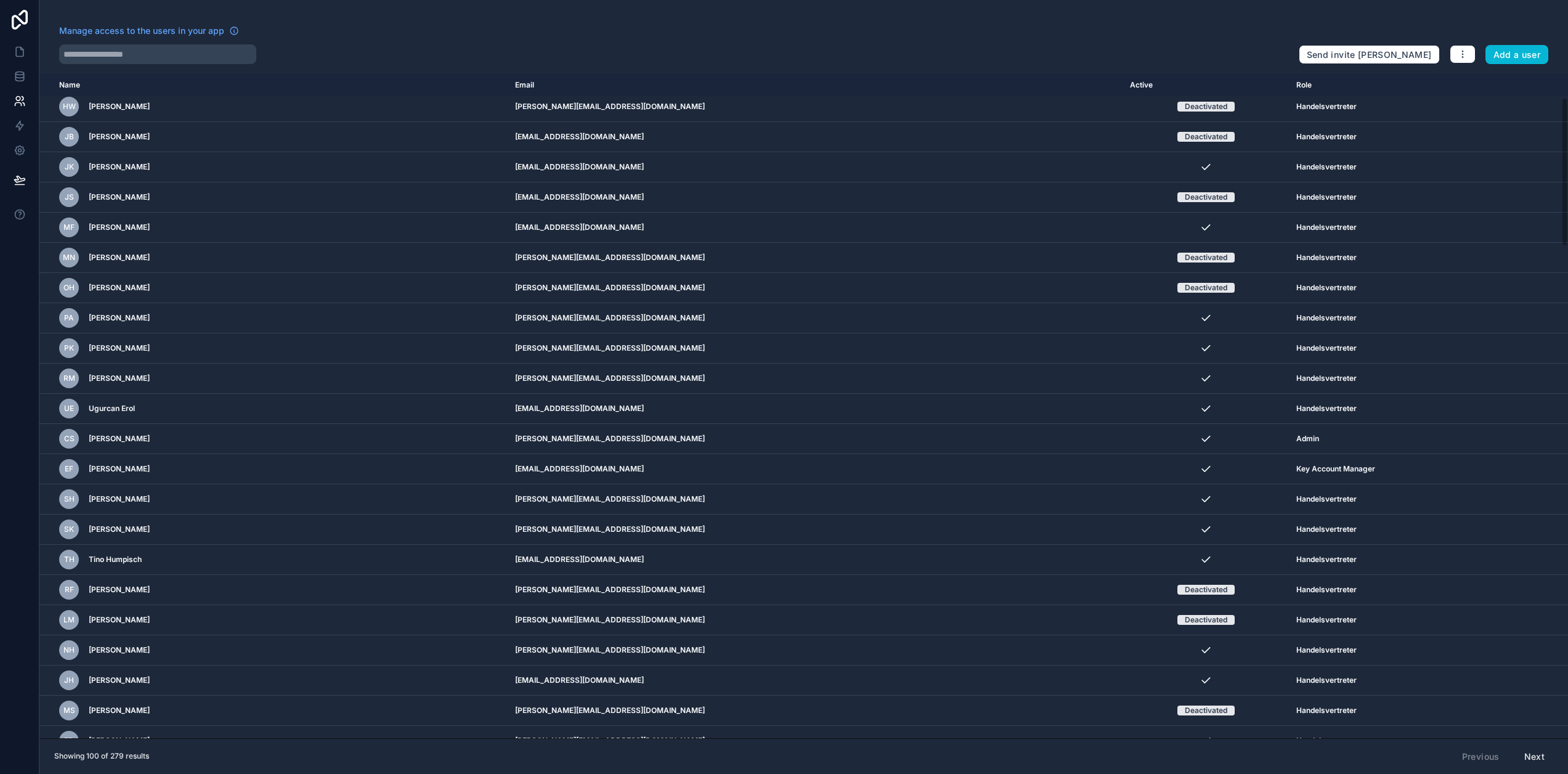
scroll to position [493, 0]
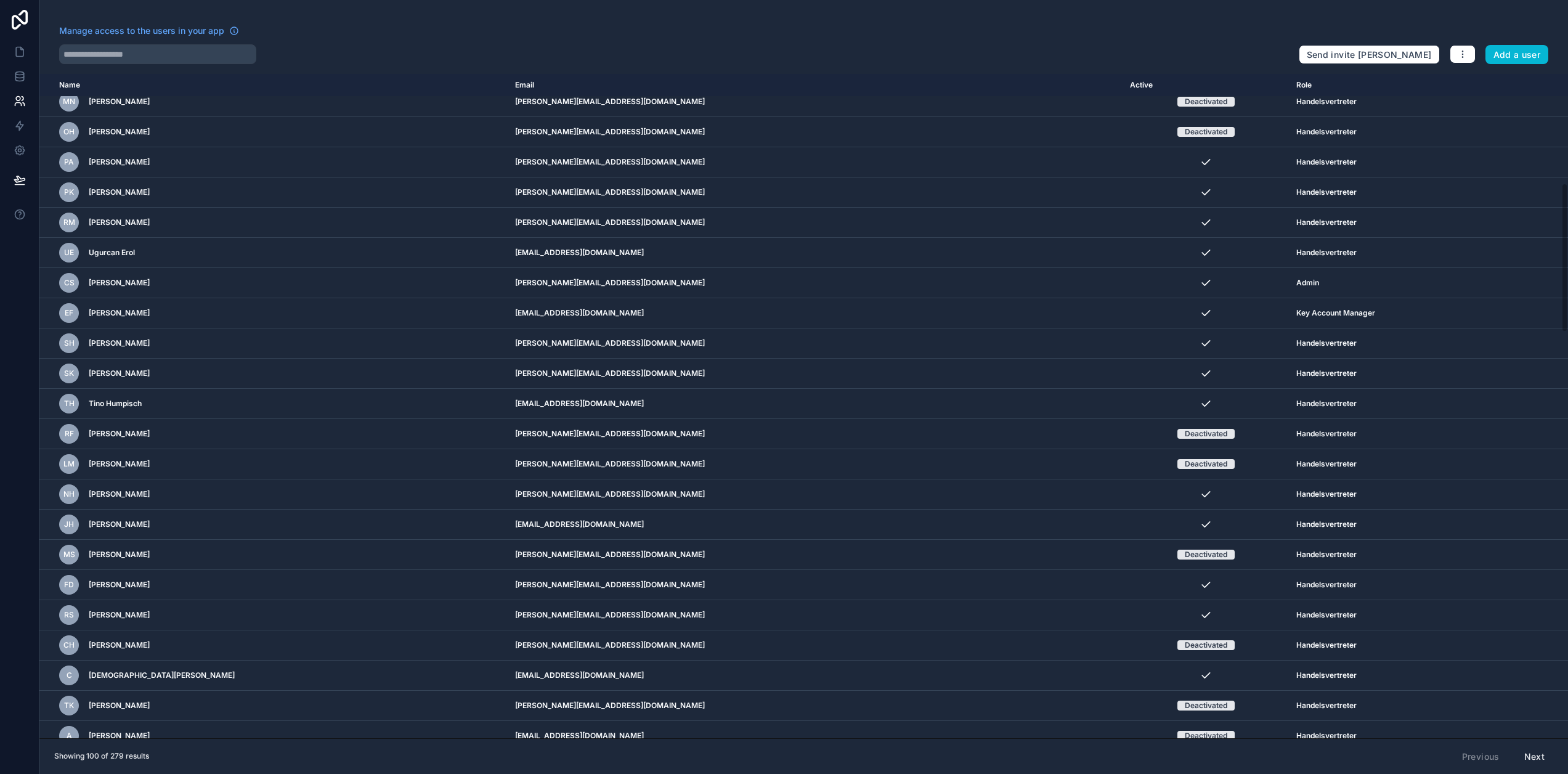
click at [1553, 762] on button "Next" at bounding box center [1534, 756] width 38 height 21
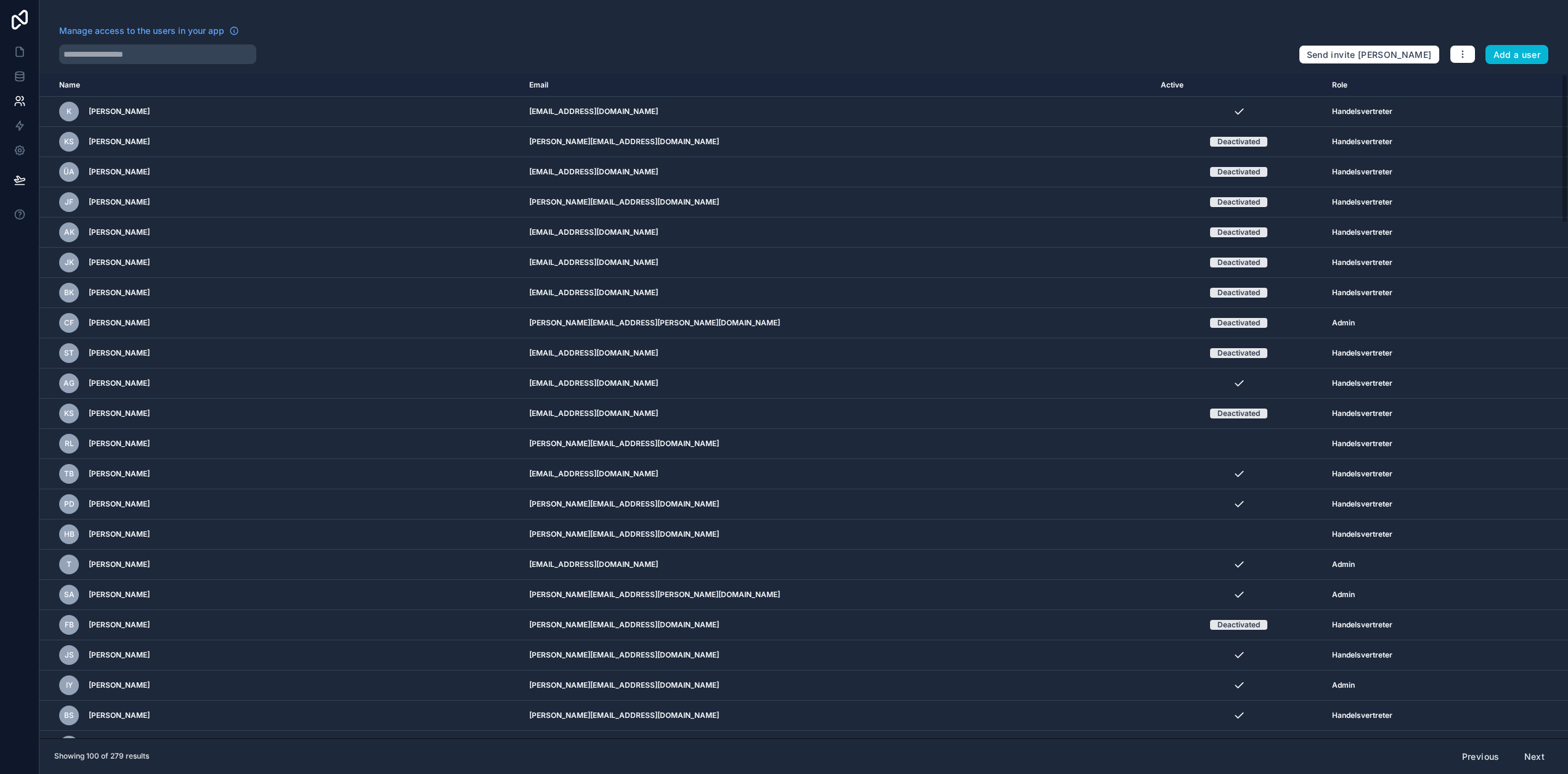
click at [1547, 764] on button "Next" at bounding box center [1534, 756] width 38 height 21
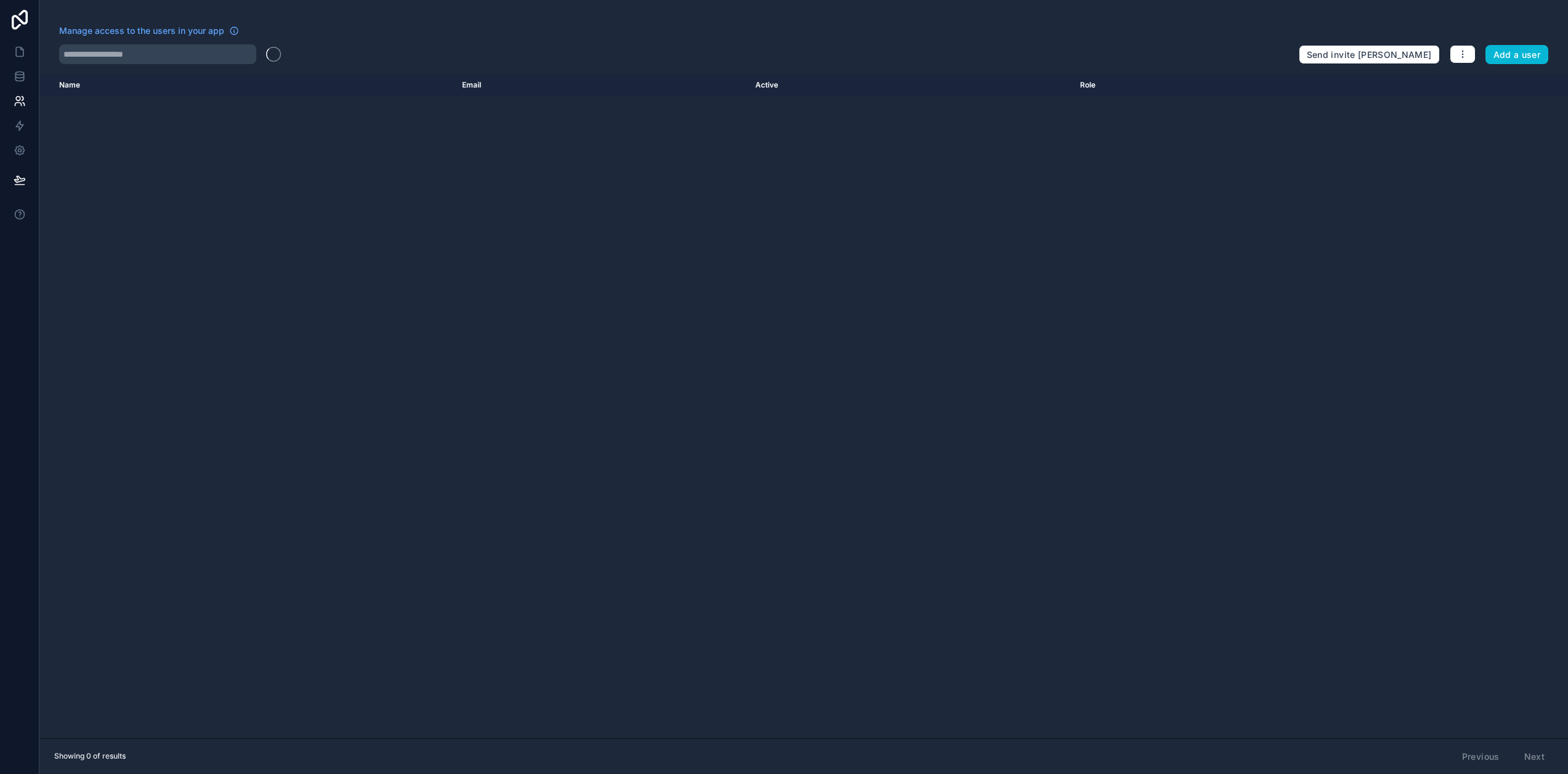
click at [1547, 764] on div "Previous Next" at bounding box center [1504, 756] width 100 height 21
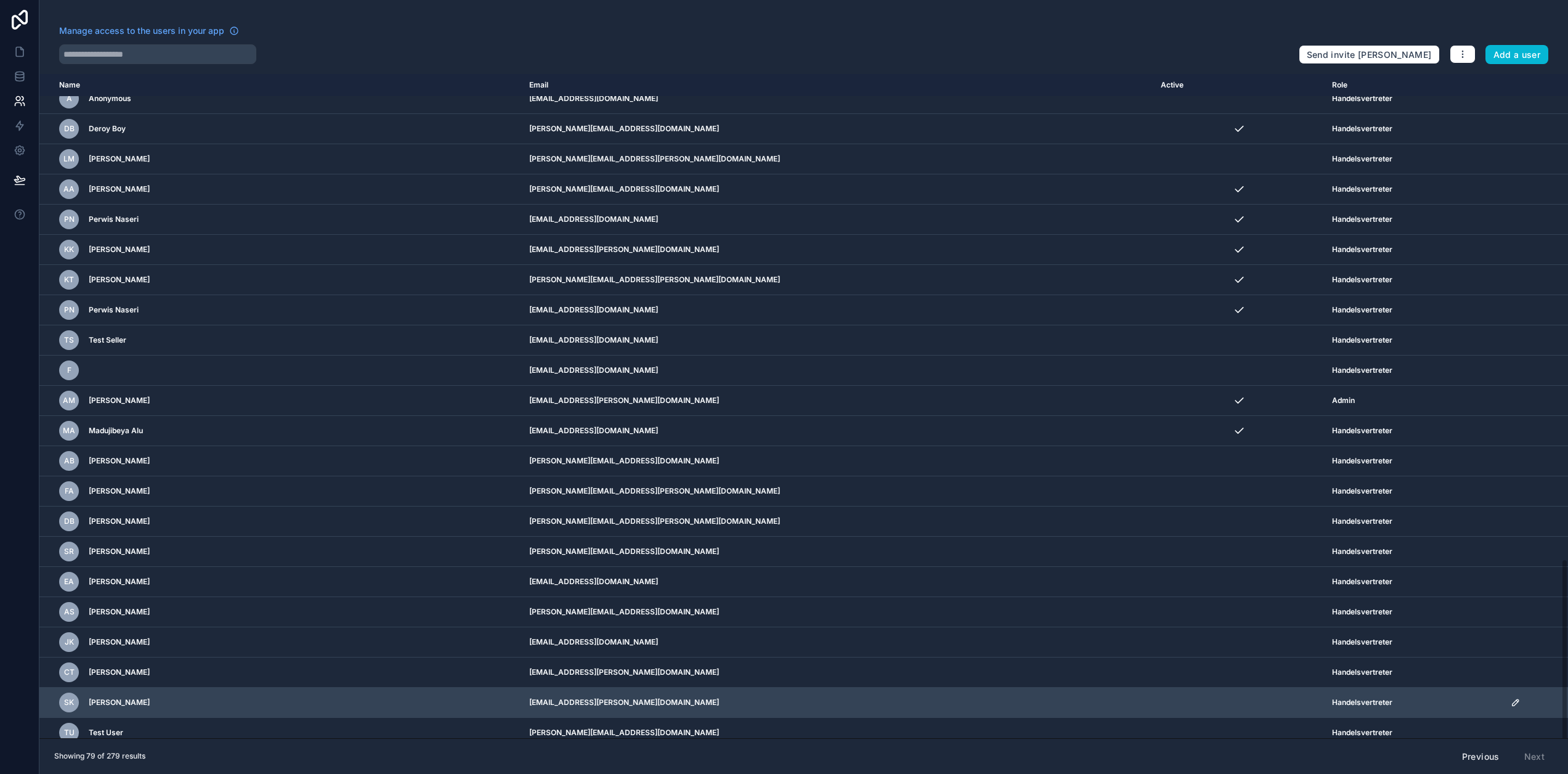
scroll to position [24, 0]
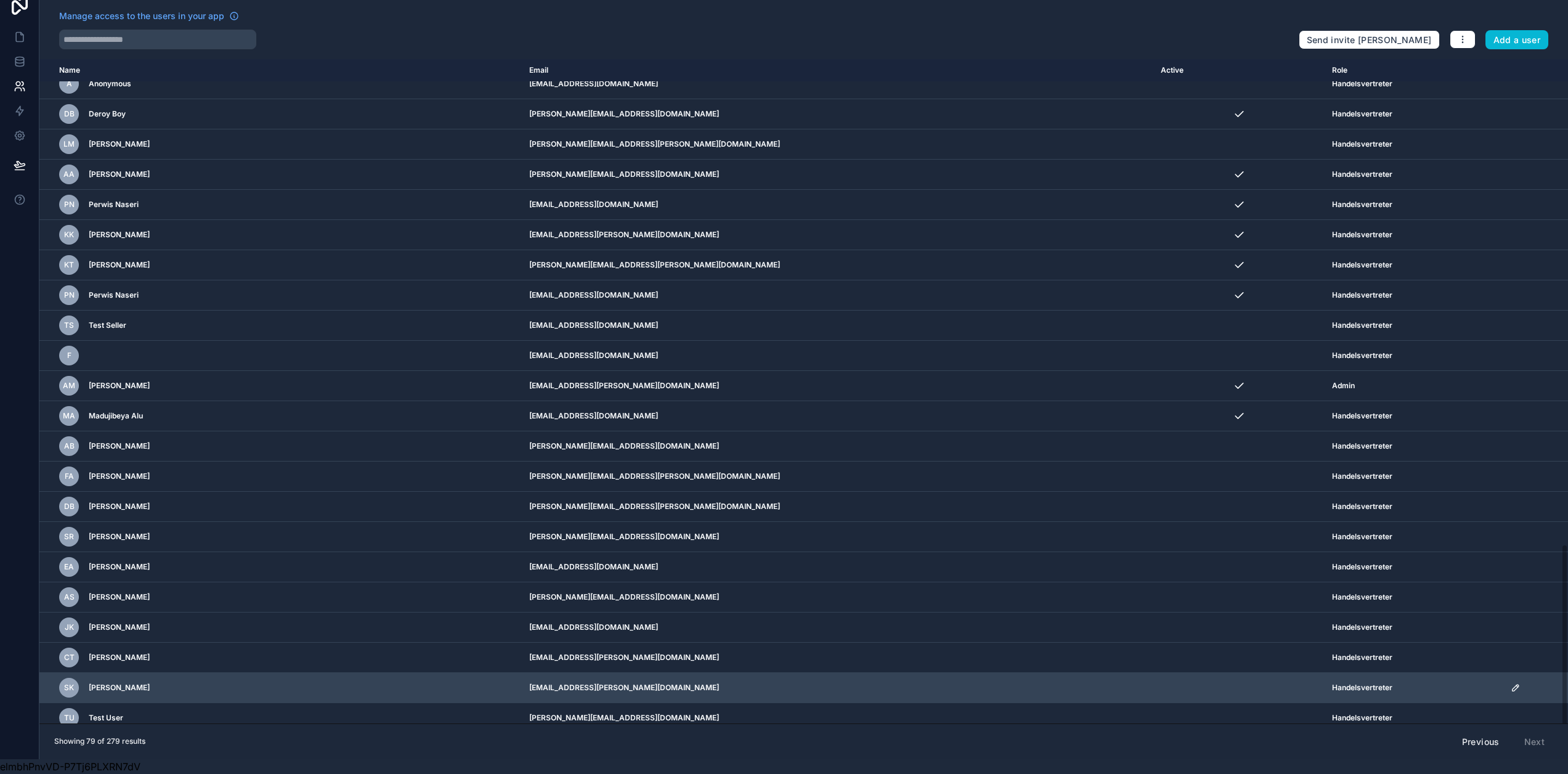
click at [702, 675] on td "sascha.klausing@enpal-partner.de" at bounding box center [838, 688] width 632 height 30
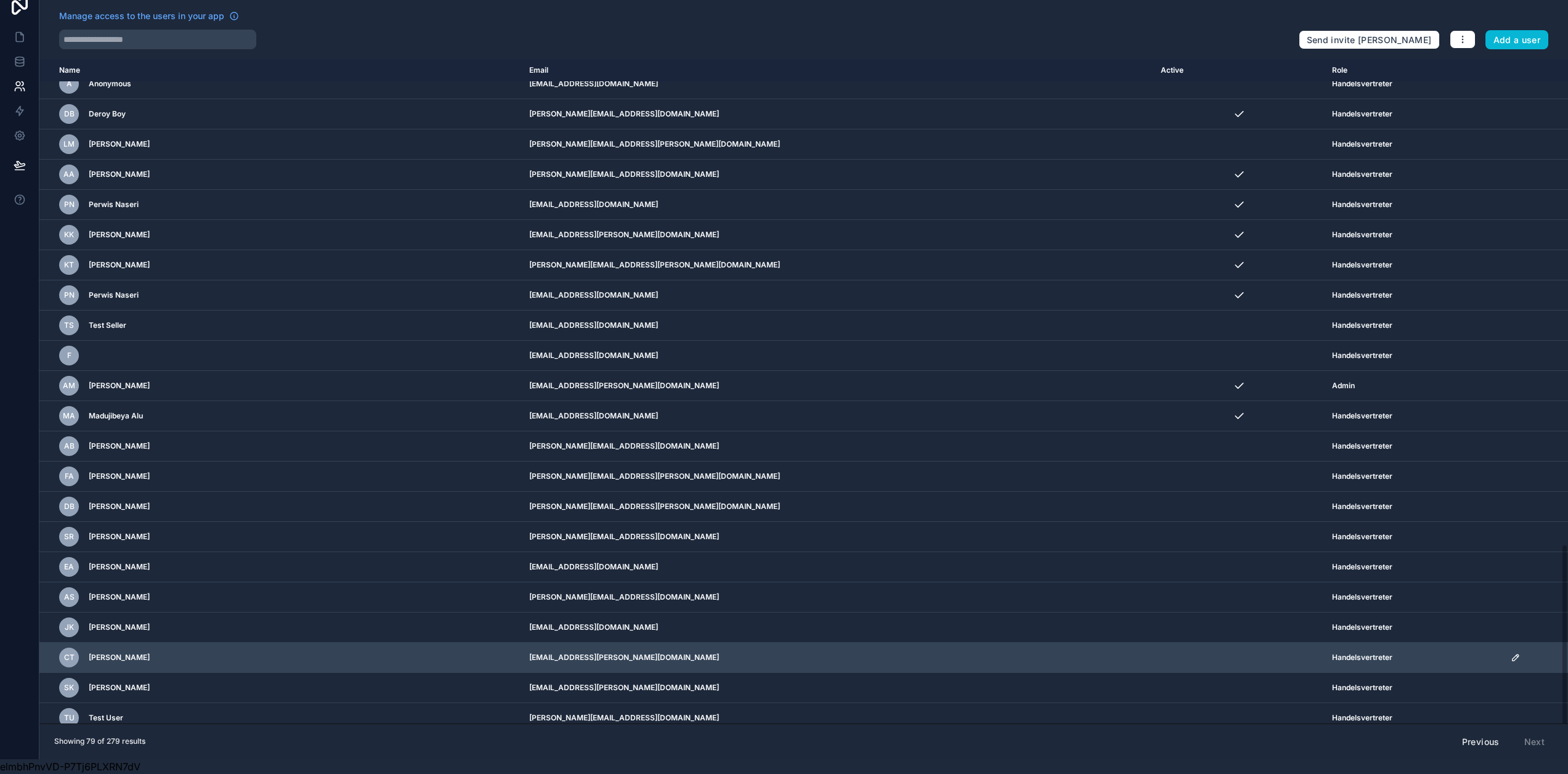
click at [1511, 652] on icon "scrollable content" at bounding box center [1515, 657] width 10 height 10
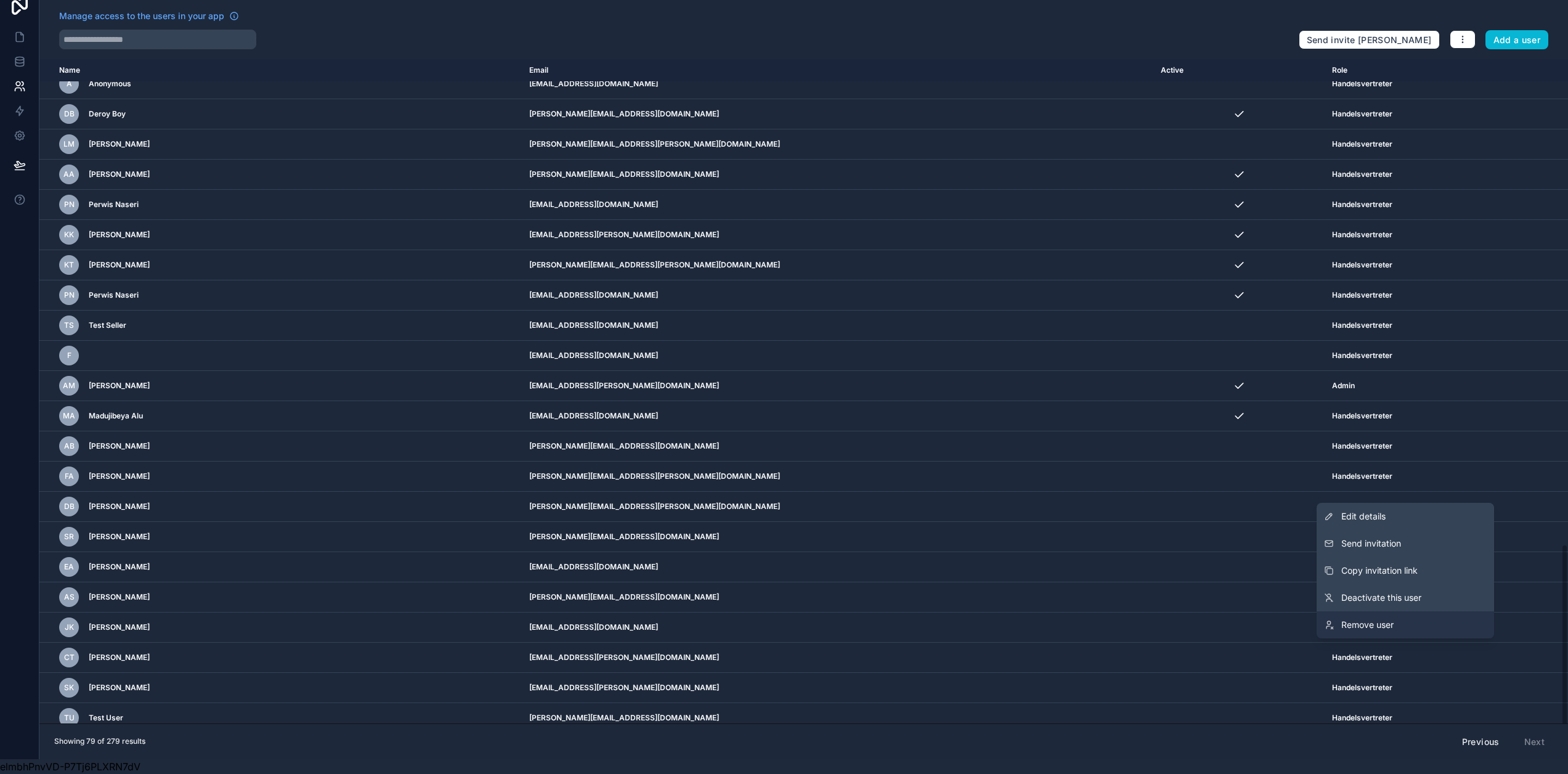
click at [1440, 621] on link "Remove user" at bounding box center [1405, 624] width 177 height 27
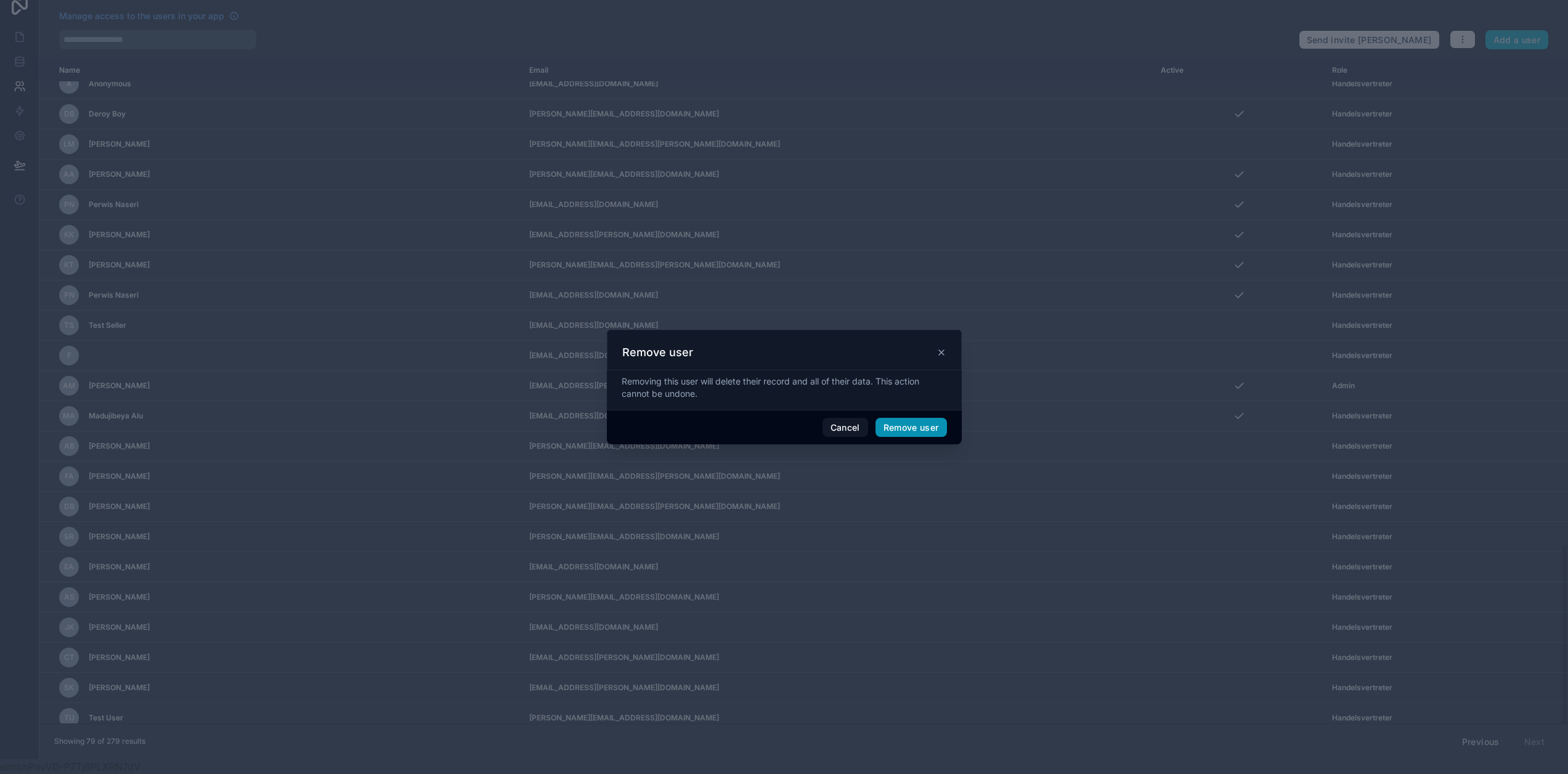
click at [922, 432] on button "Remove user" at bounding box center [911, 427] width 71 height 20
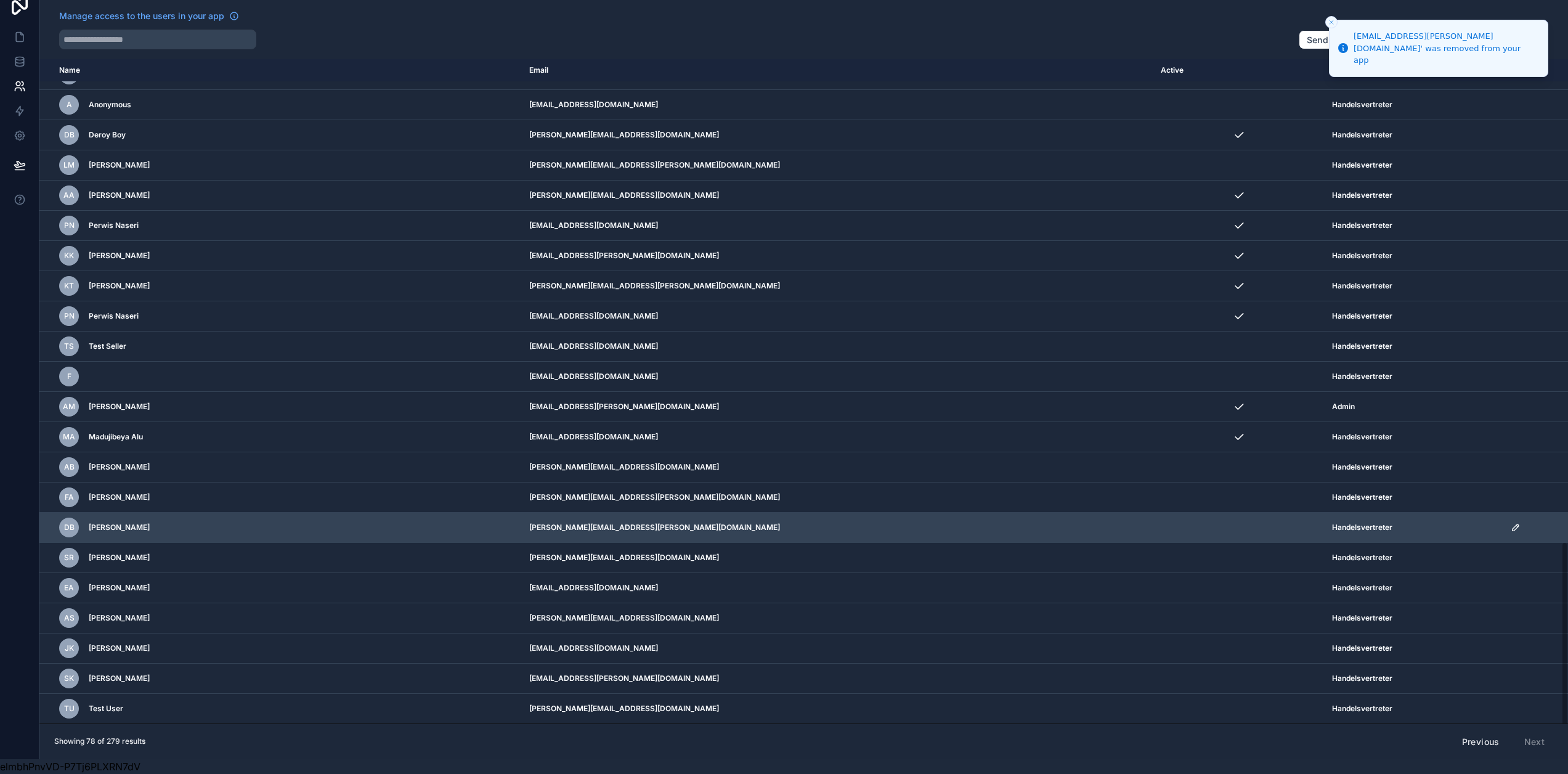
scroll to position [1704, 0]
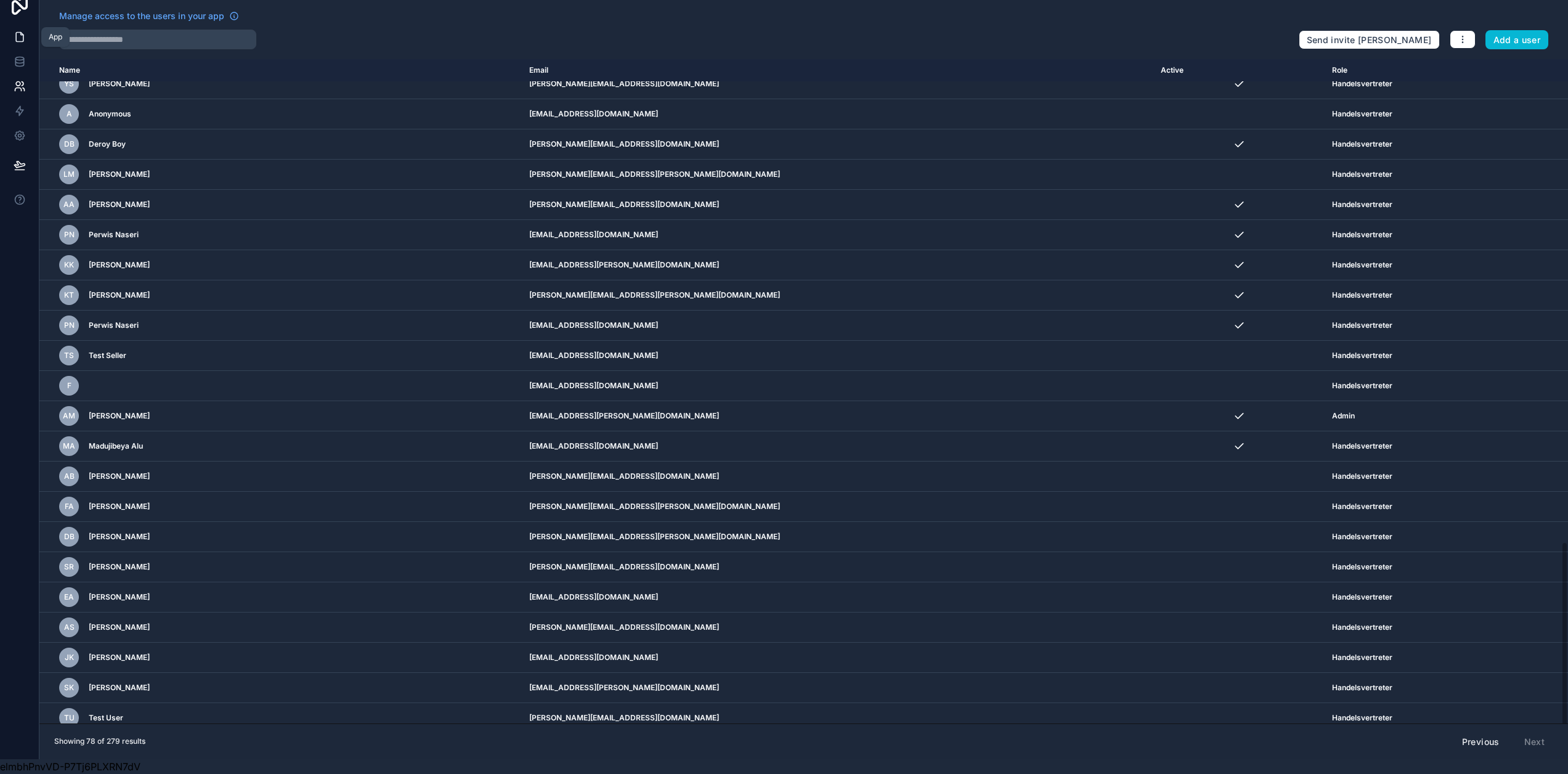
click at [16, 33] on icon at bounding box center [20, 37] width 7 height 9
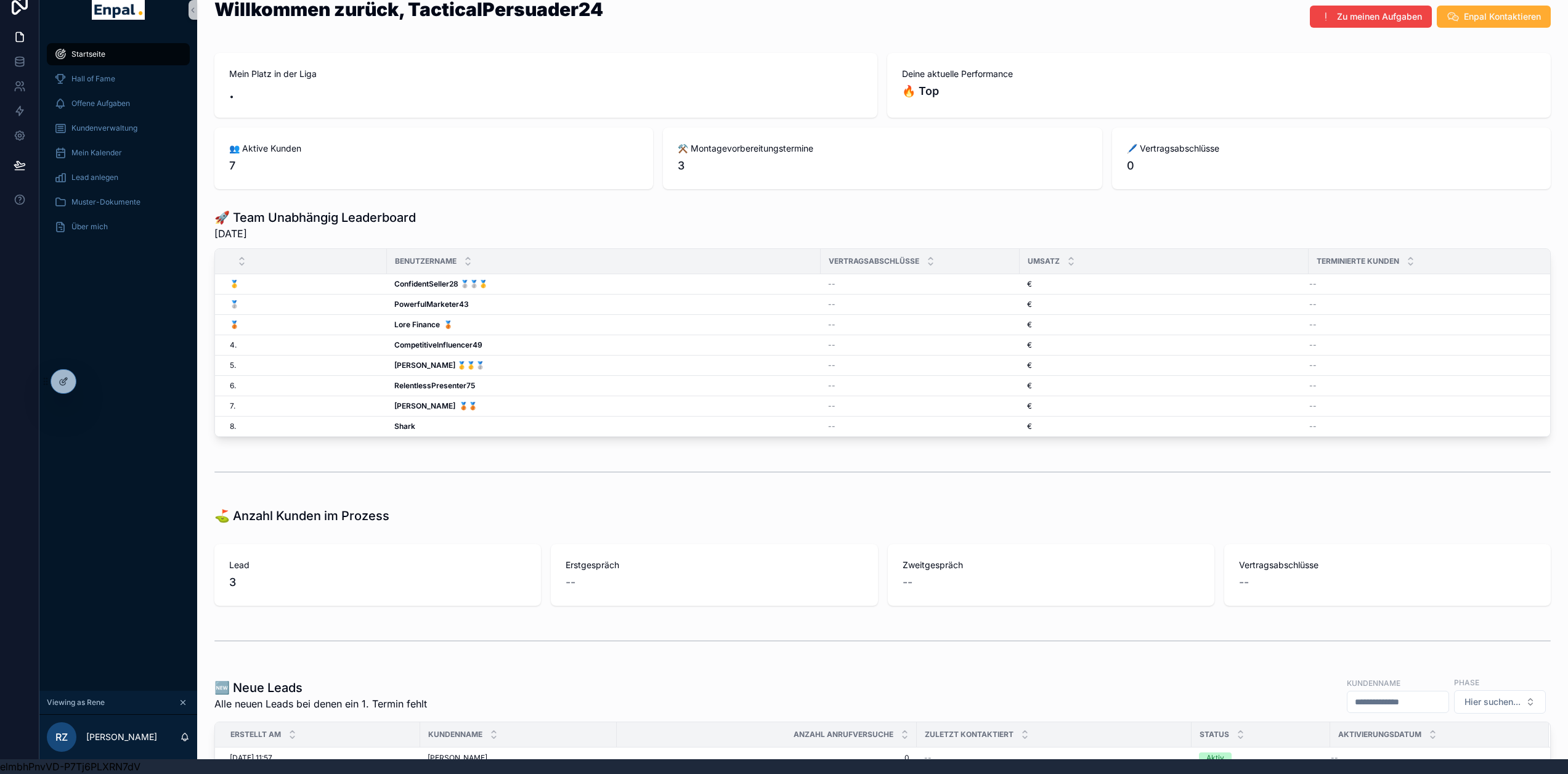
drag, startPoint x: 180, startPoint y: 702, endPoint x: 151, endPoint y: 388, distance: 315.3
click at [180, 702] on icon "scrollable content" at bounding box center [183, 703] width 9 height 9
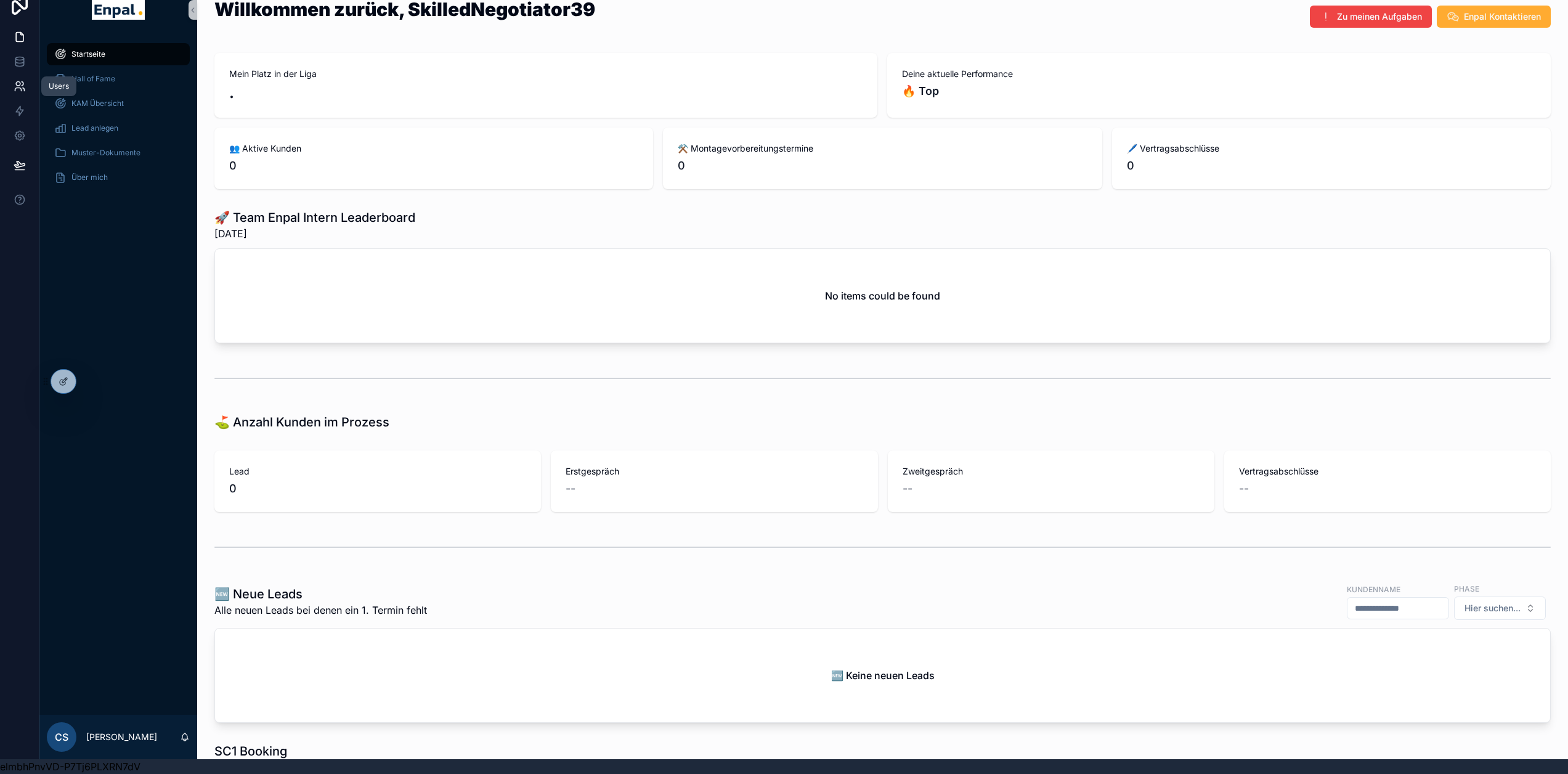
click at [19, 80] on icon at bounding box center [19, 86] width 13 height 13
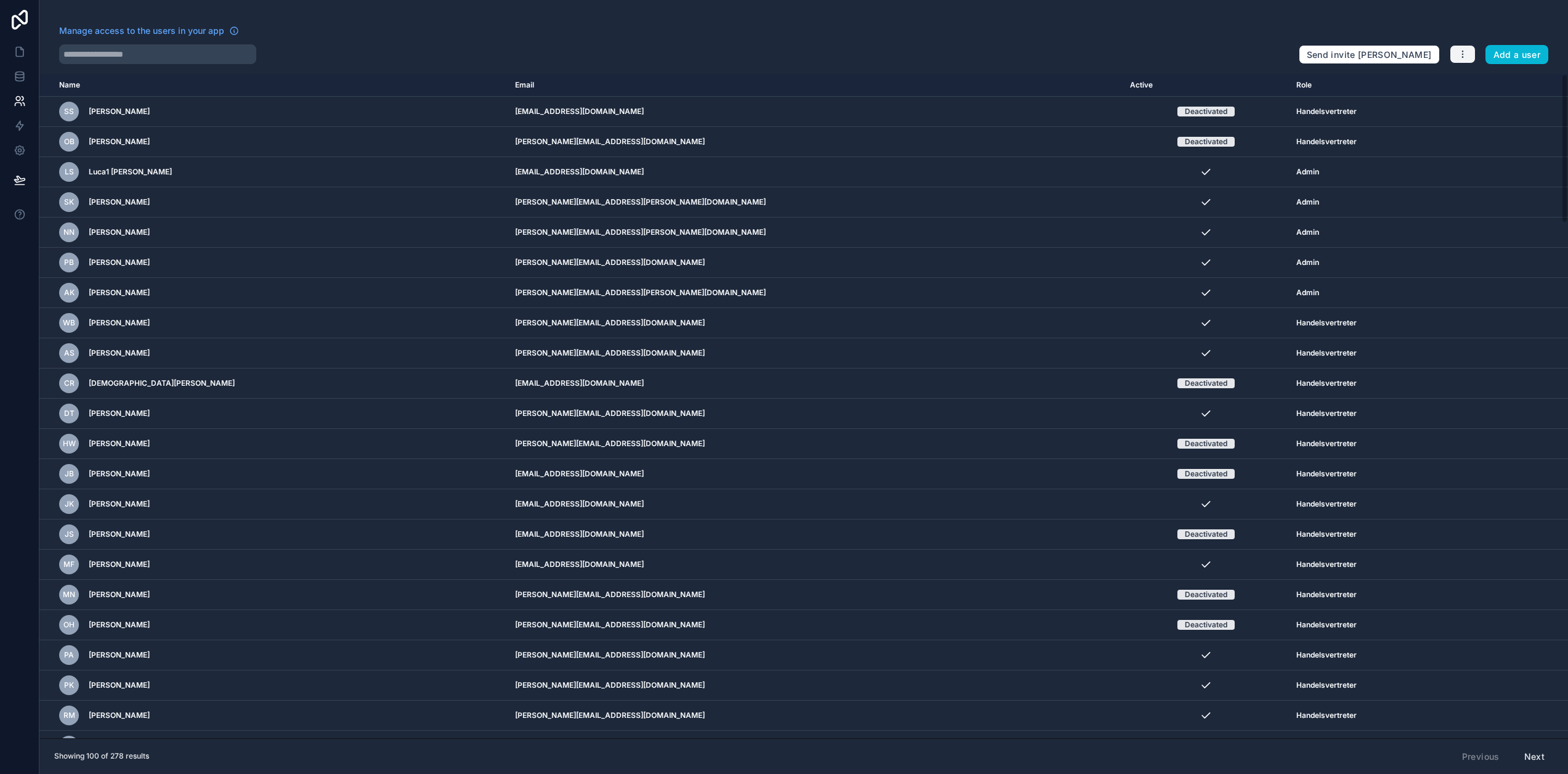
click at [1468, 53] on icon "button" at bounding box center [1462, 53] width 10 height 10
click at [1485, 101] on link "Sync your users" at bounding box center [1501, 102] width 86 height 20
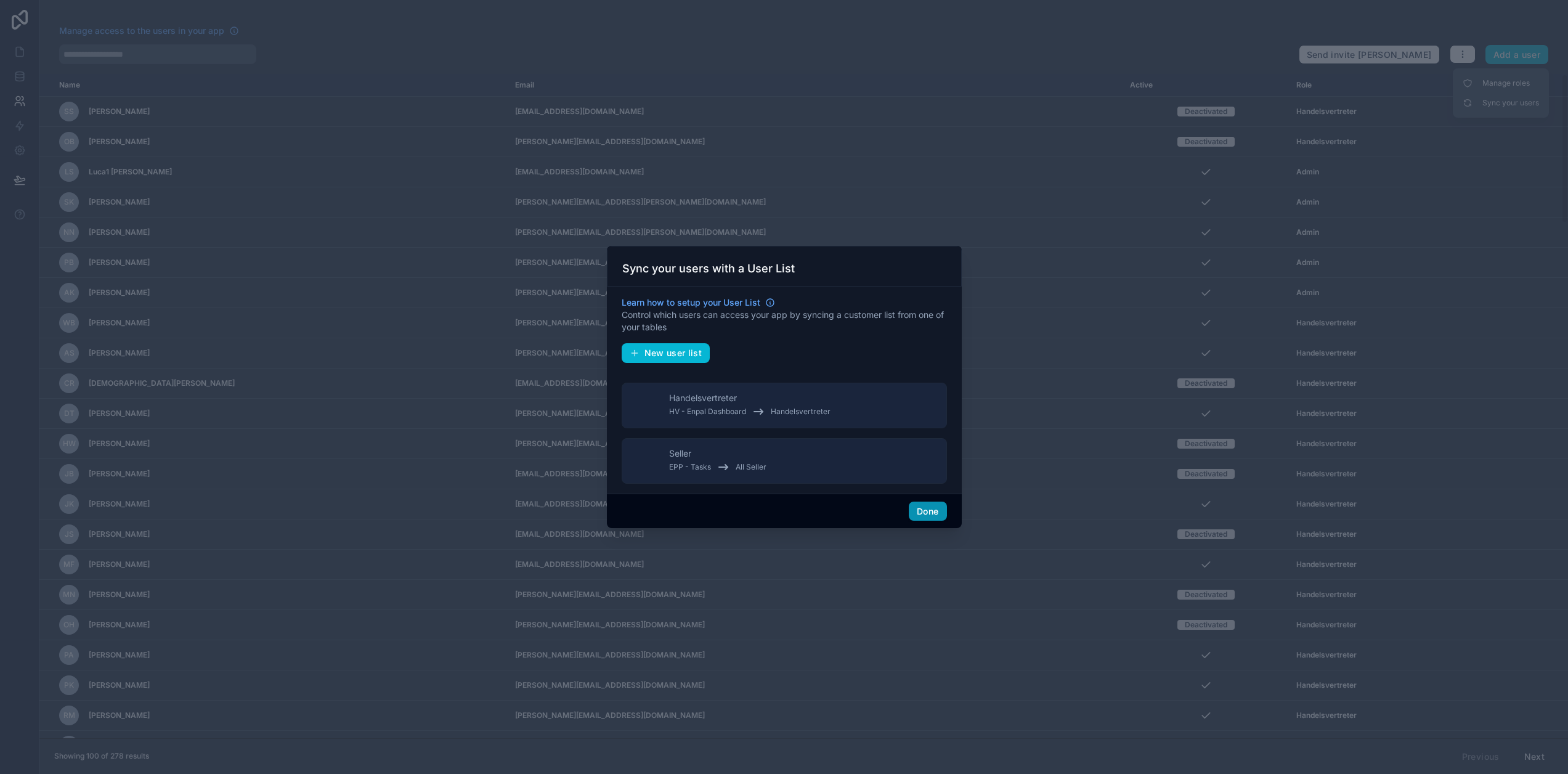
drag, startPoint x: 936, startPoint y: 518, endPoint x: 1016, endPoint y: 555, distance: 88.1
click at [936, 518] on button "Done" at bounding box center [927, 512] width 38 height 20
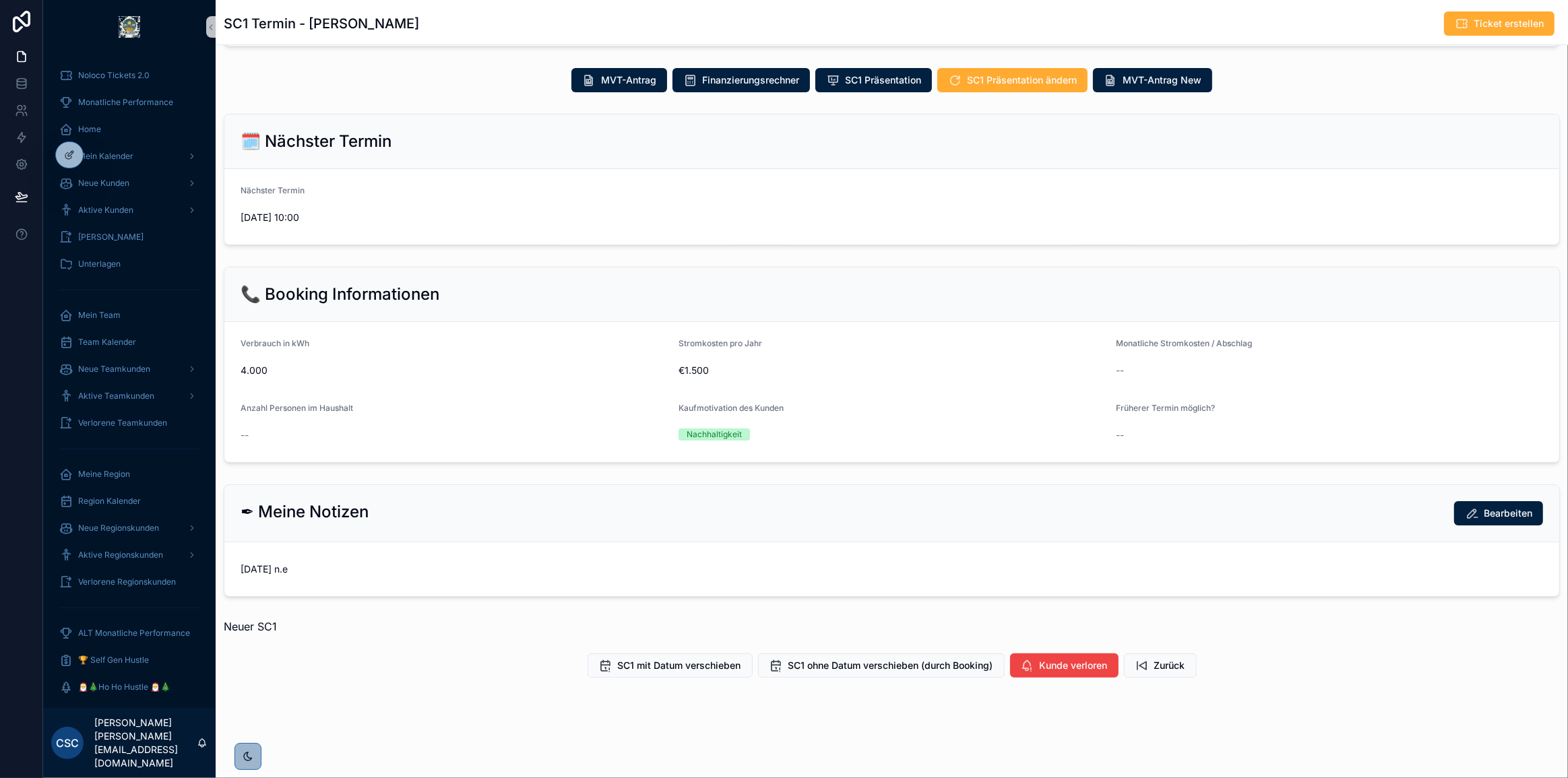
scroll to position [162, 0]
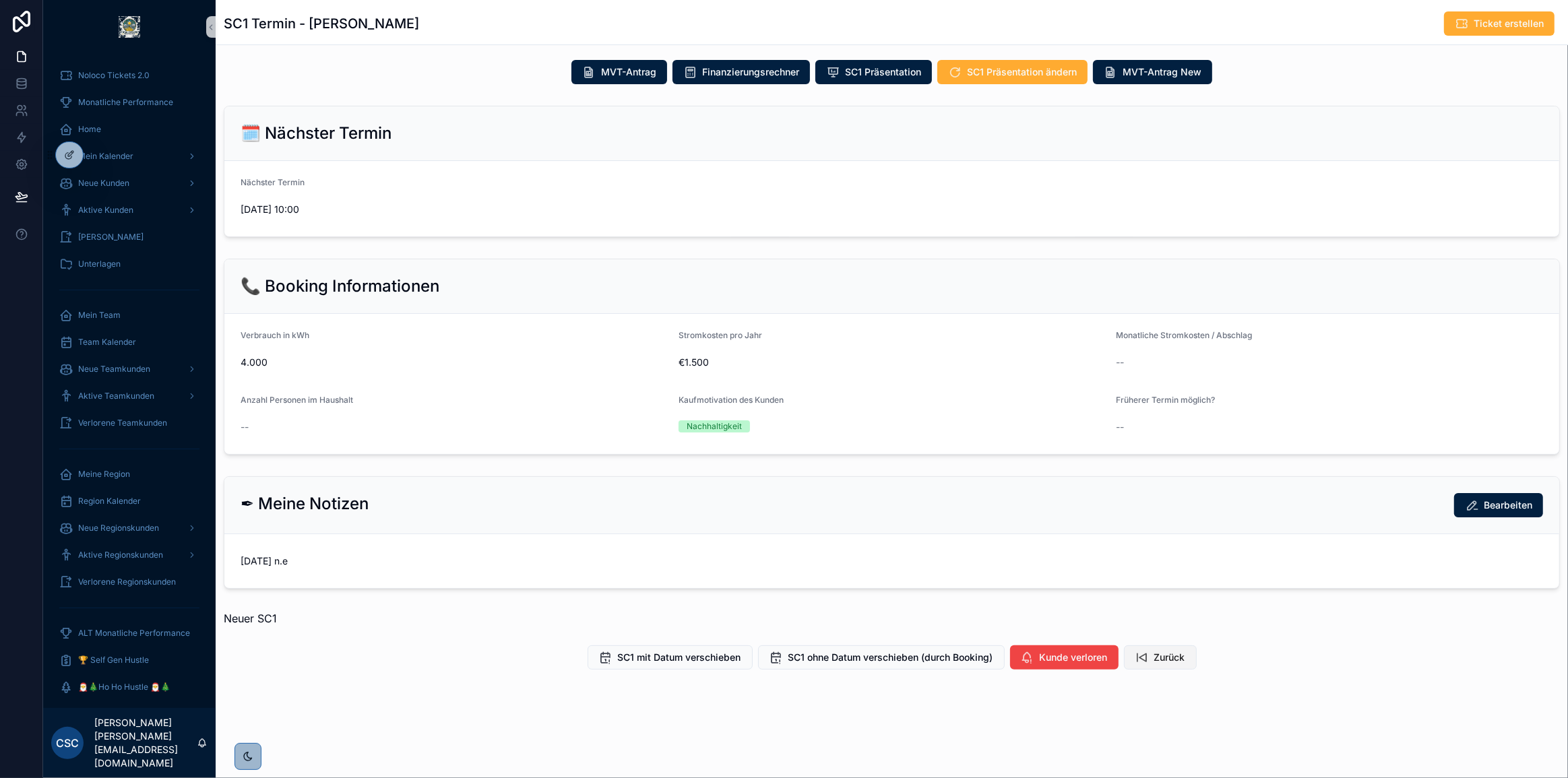
click at [1159, 652] on span "Zurück" at bounding box center [1170, 657] width 31 height 14
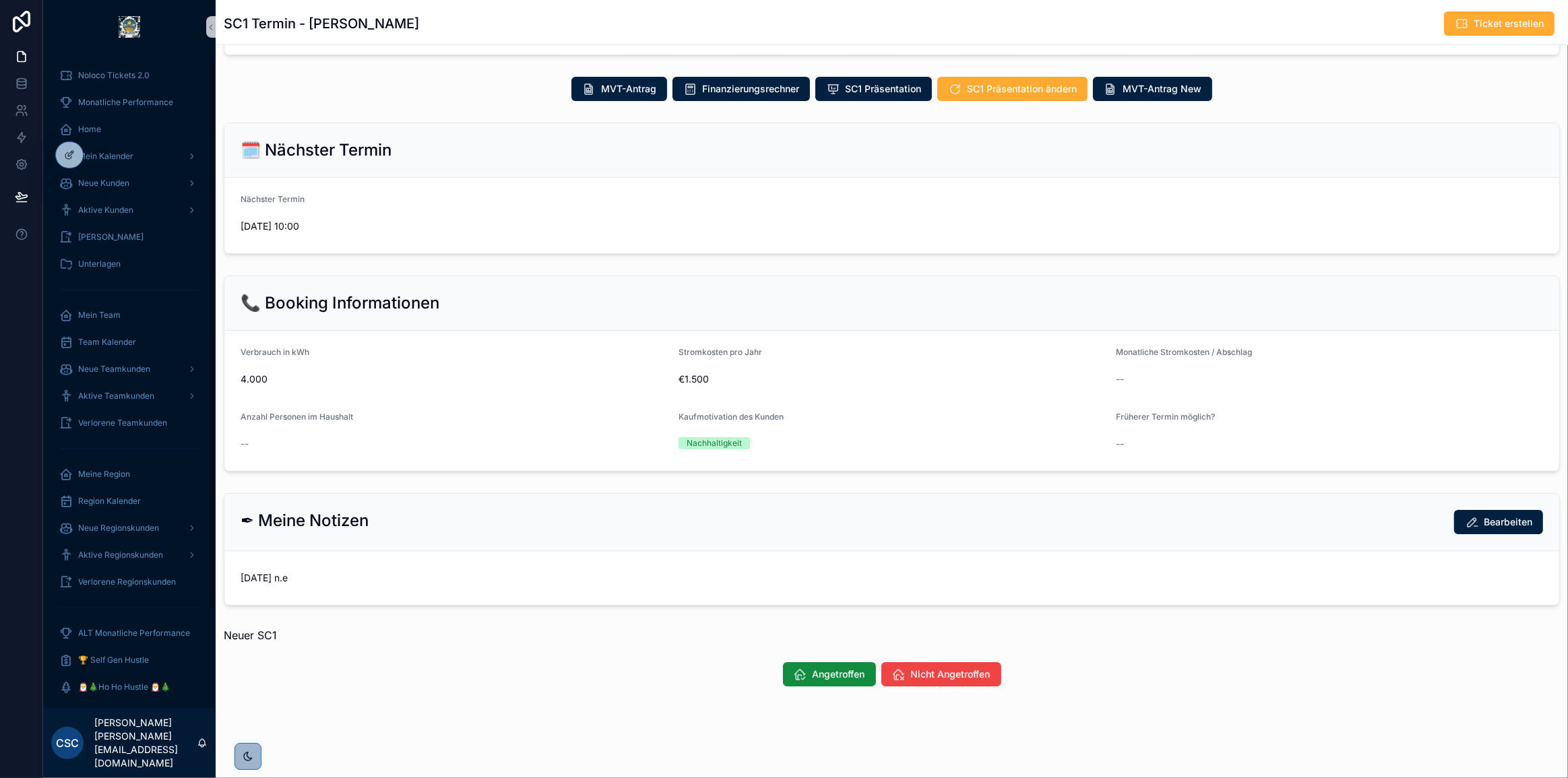
scroll to position [143, 0]
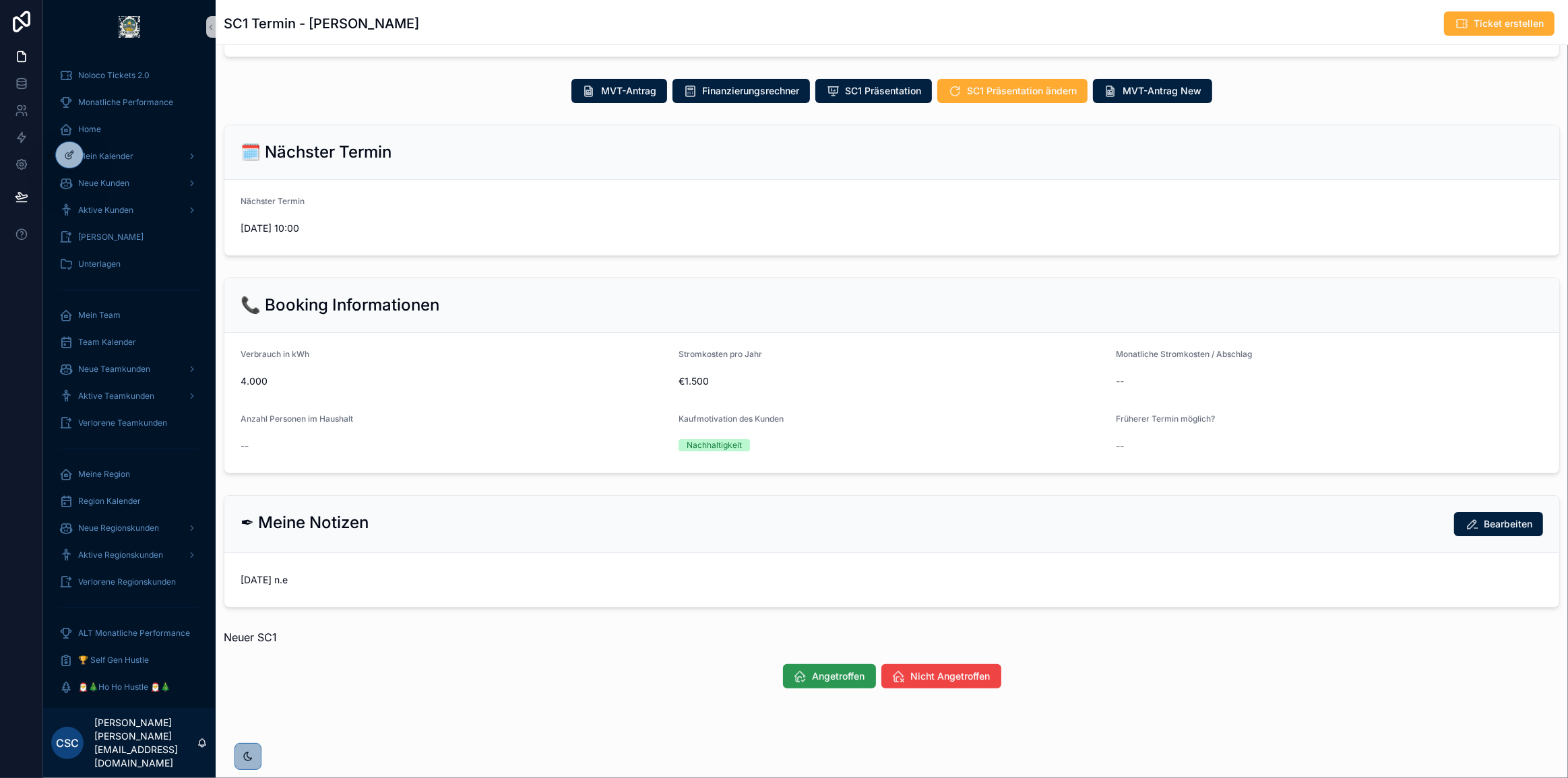
click at [812, 680] on span "Angetroffen" at bounding box center [838, 676] width 53 height 14
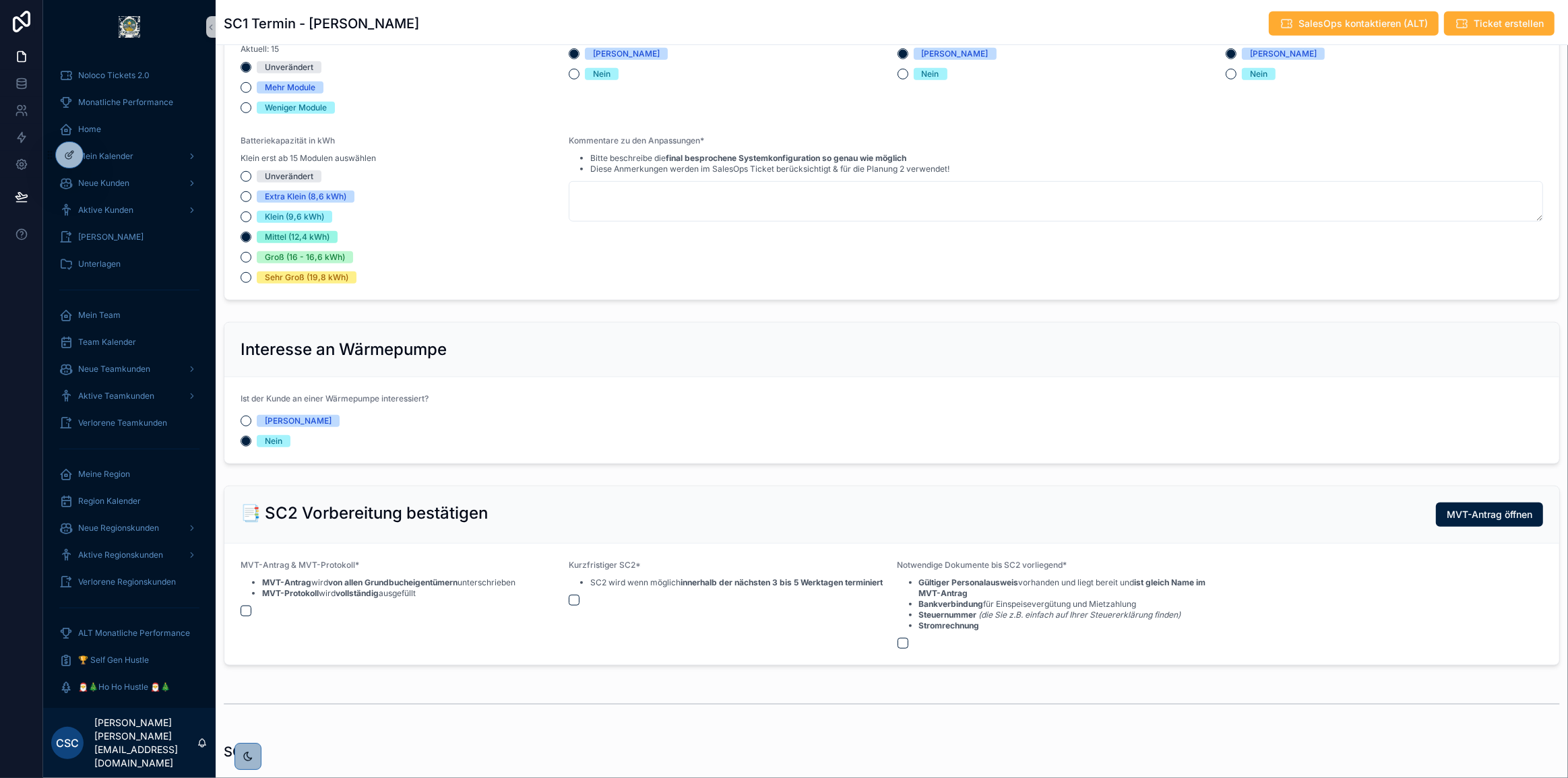
scroll to position [1041, 0]
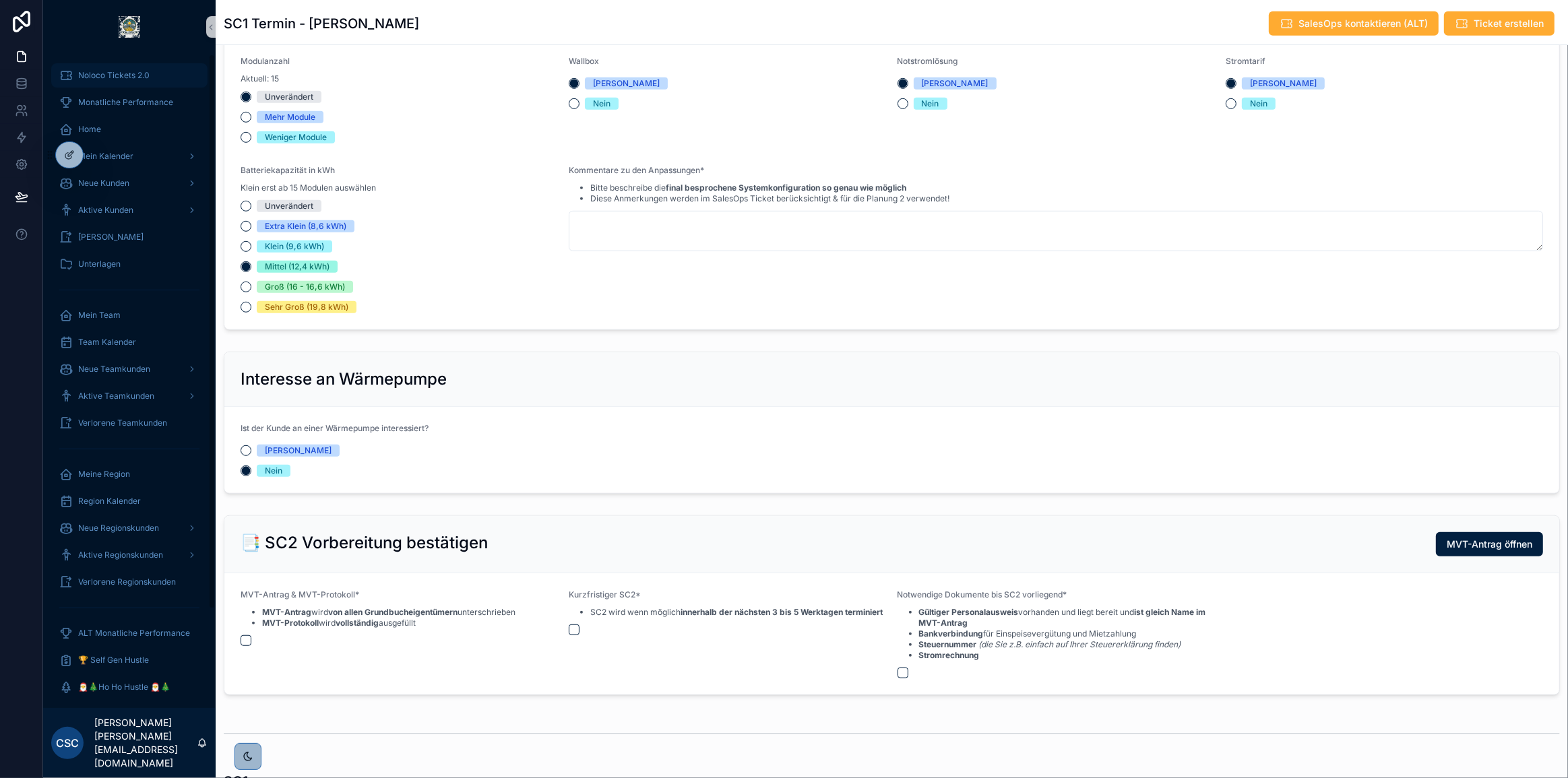
drag, startPoint x: 99, startPoint y: 68, endPoint x: 108, endPoint y: 79, distance: 14.2
click at [99, 68] on div "Noloco Tickets 2.0" at bounding box center [129, 75] width 140 height 22
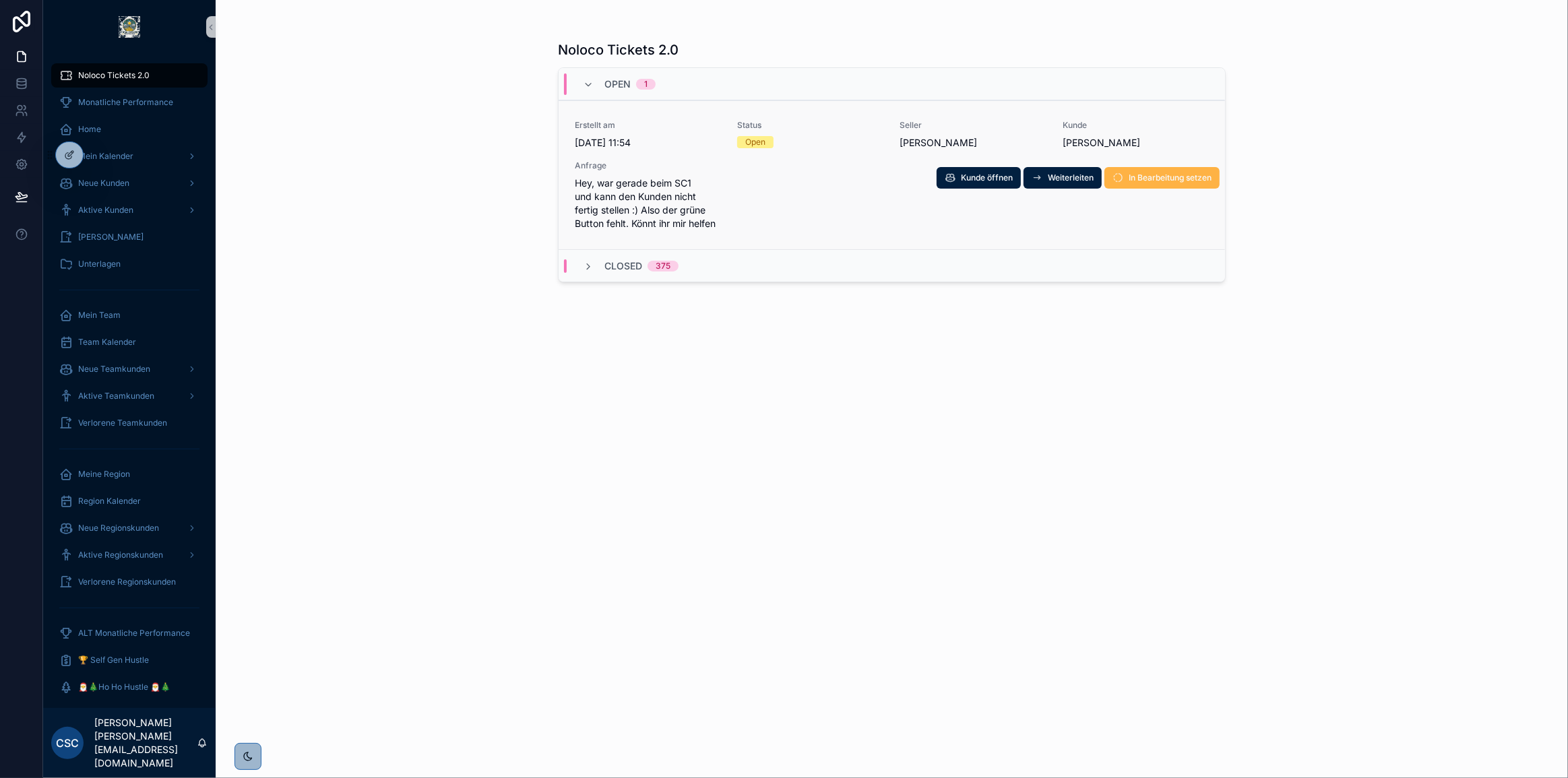
click at [1190, 180] on span "In Bearbeitung setzen" at bounding box center [1170, 177] width 83 height 11
click at [1179, 182] on span "Ticket schließen" at bounding box center [1180, 177] width 63 height 11
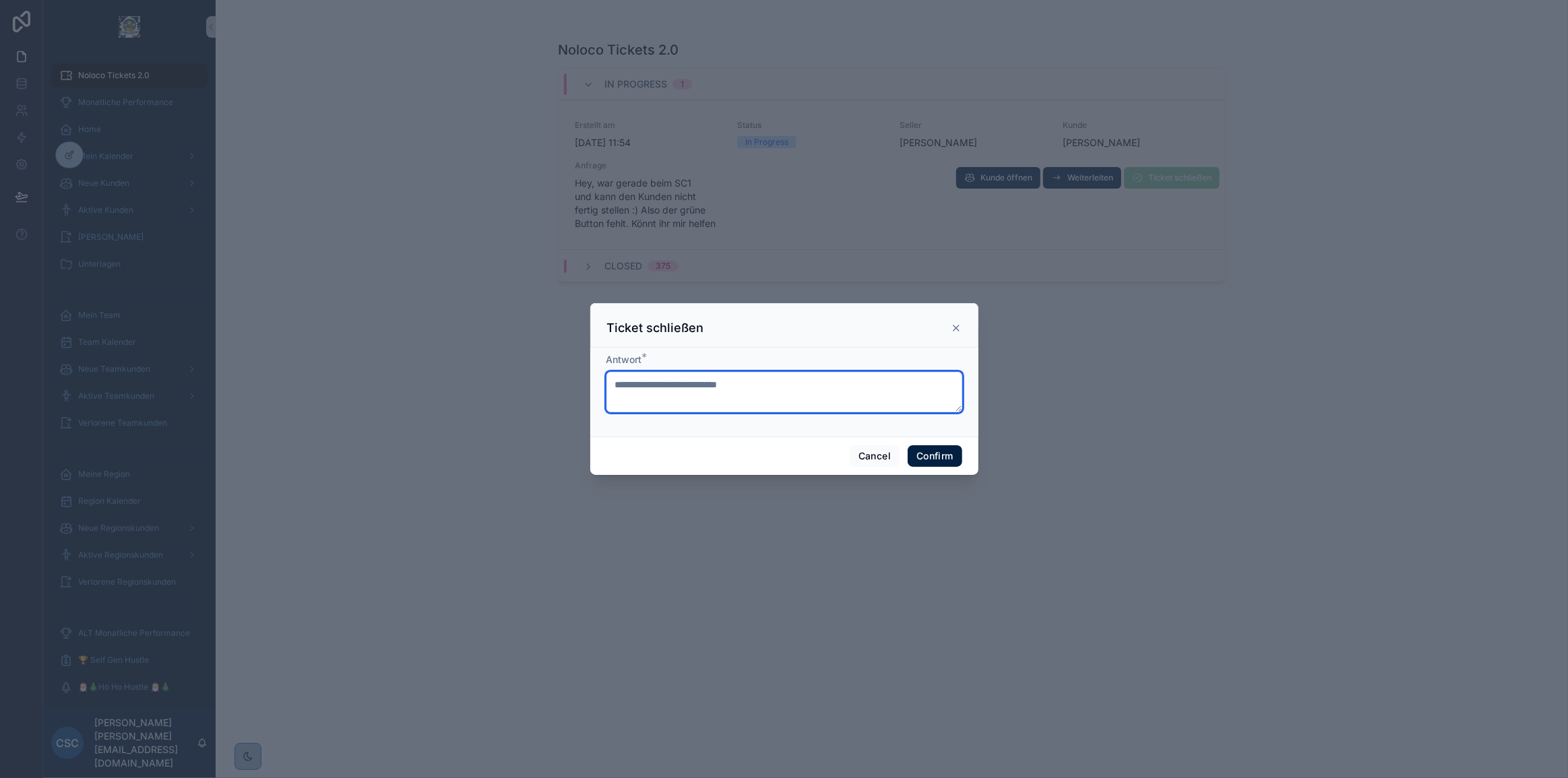
click at [700, 378] on textarea at bounding box center [784, 392] width 356 height 41
type textarea "*"
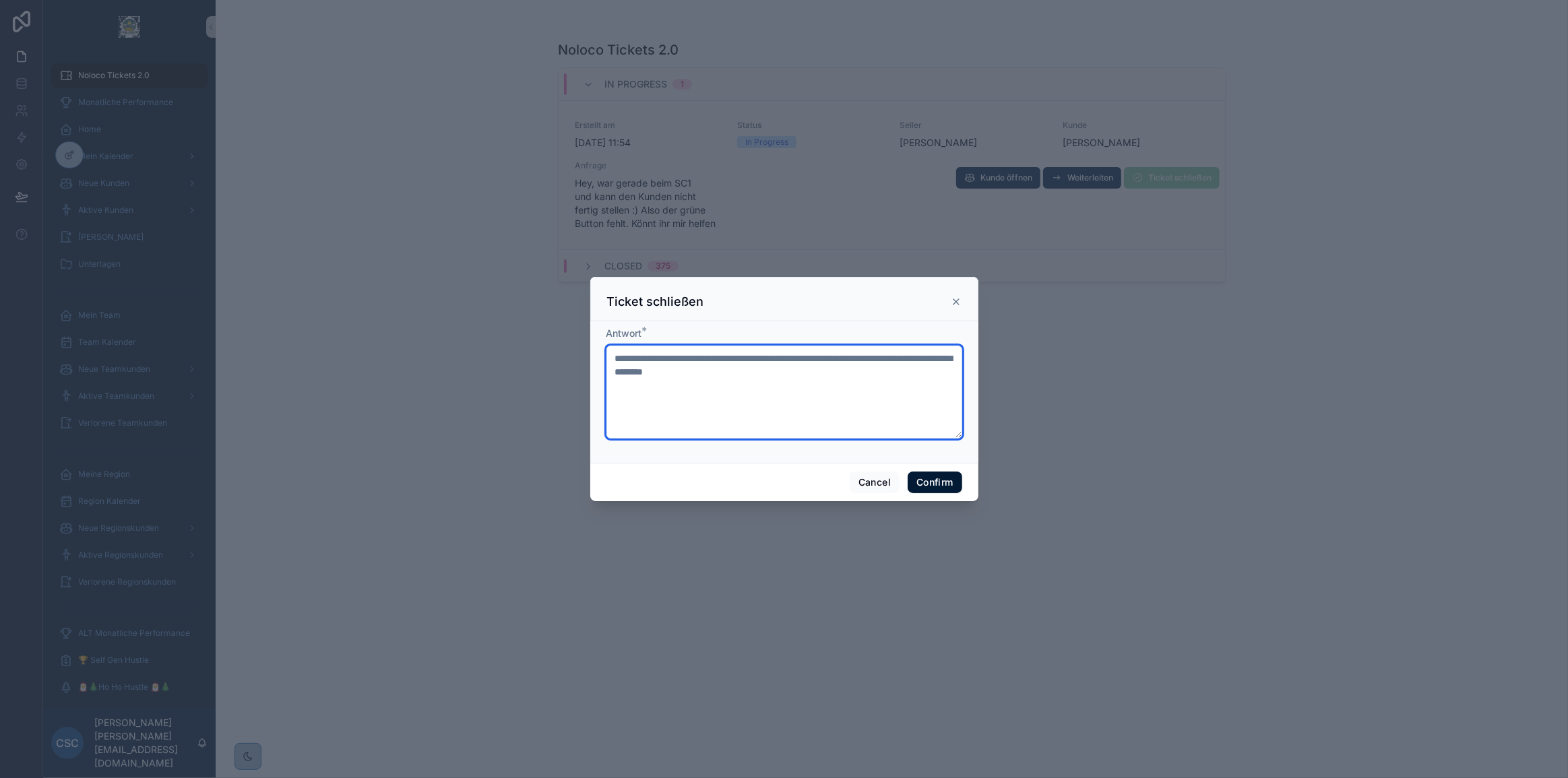
type textarea "**********"
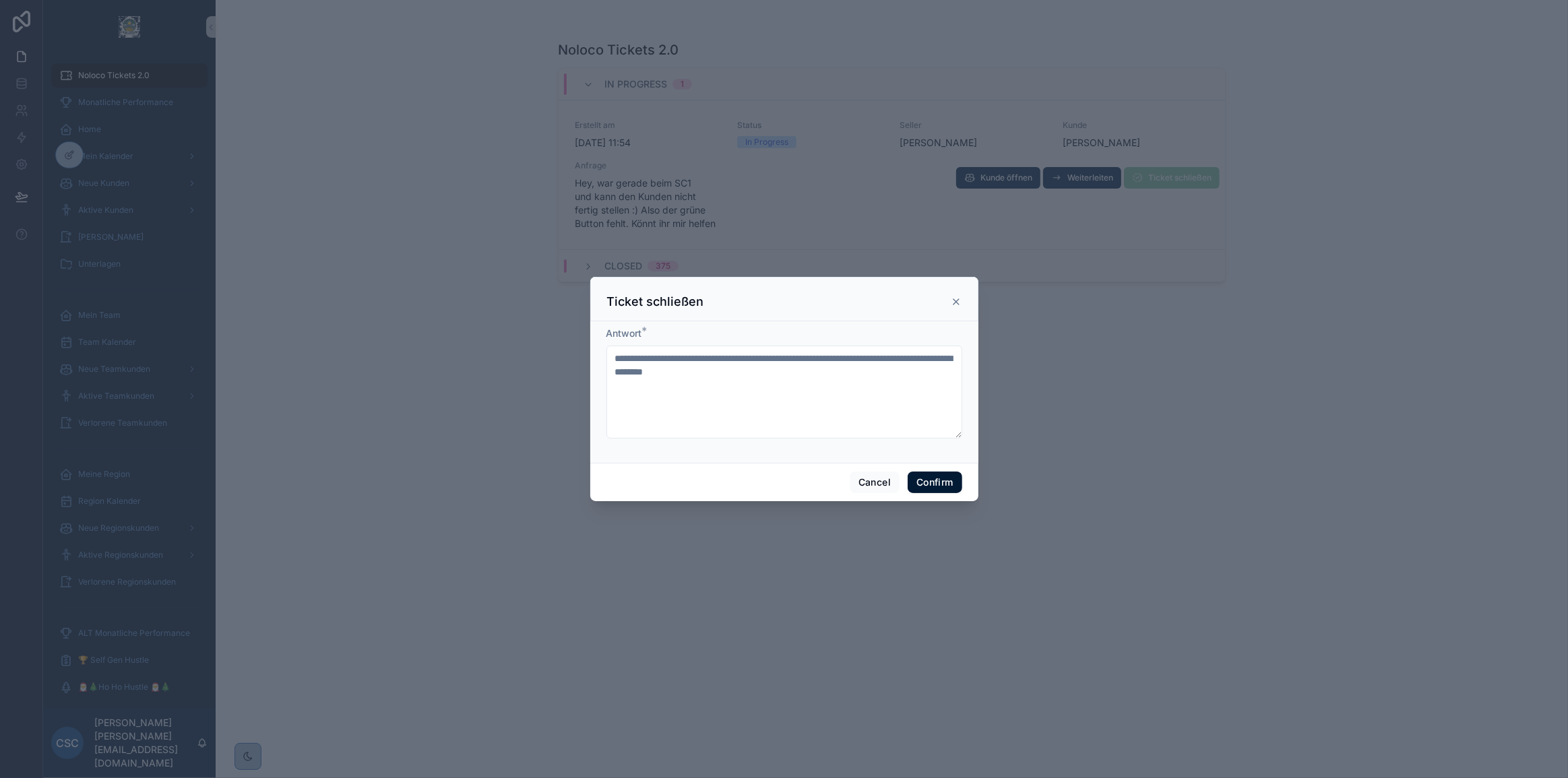
click at [935, 478] on button "Confirm" at bounding box center [934, 482] width 54 height 22
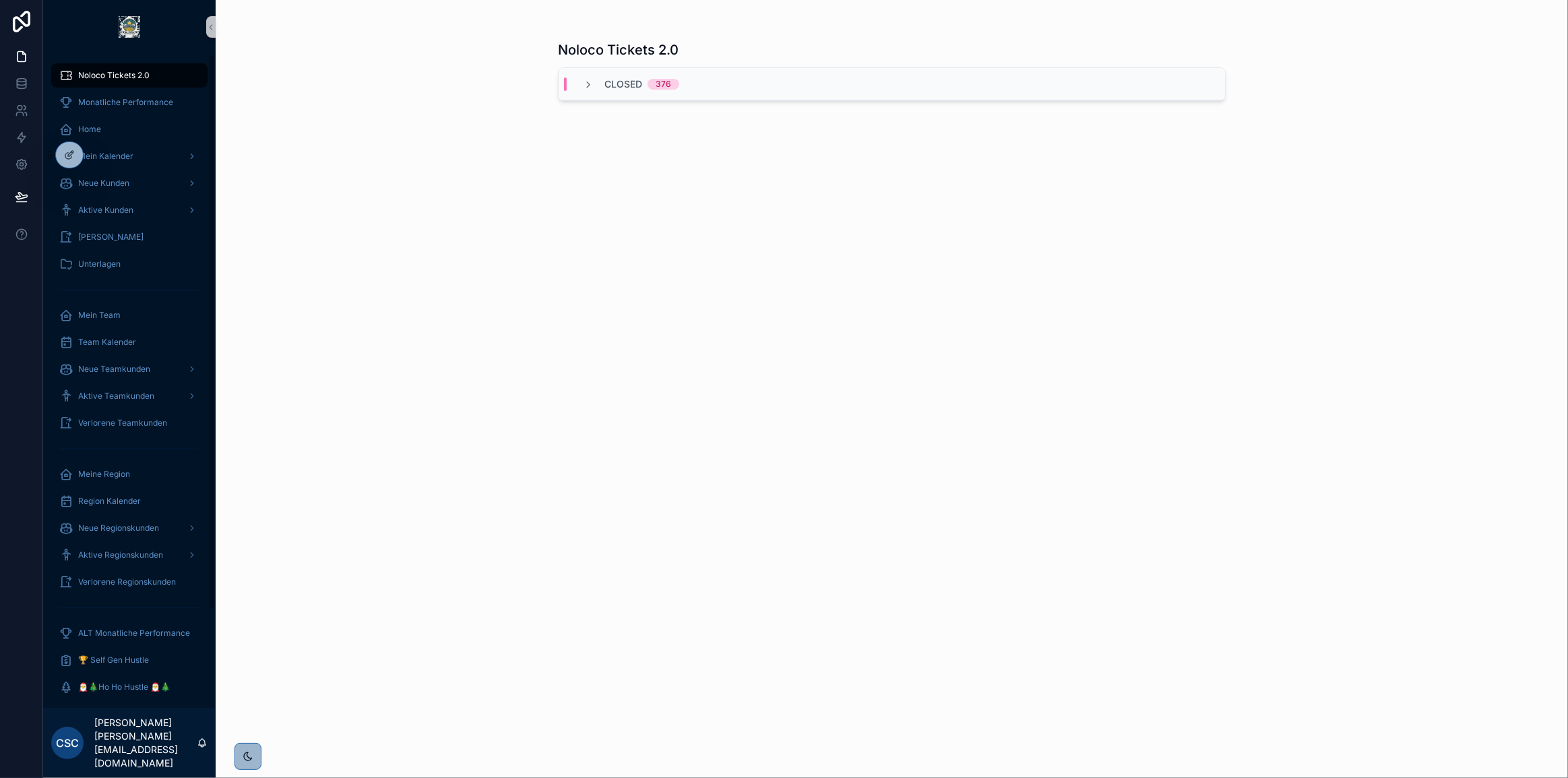
click at [122, 70] on span "Noloco Tickets 2.0" at bounding box center [114, 75] width 71 height 11
